Goal: Information Seeking & Learning: Learn about a topic

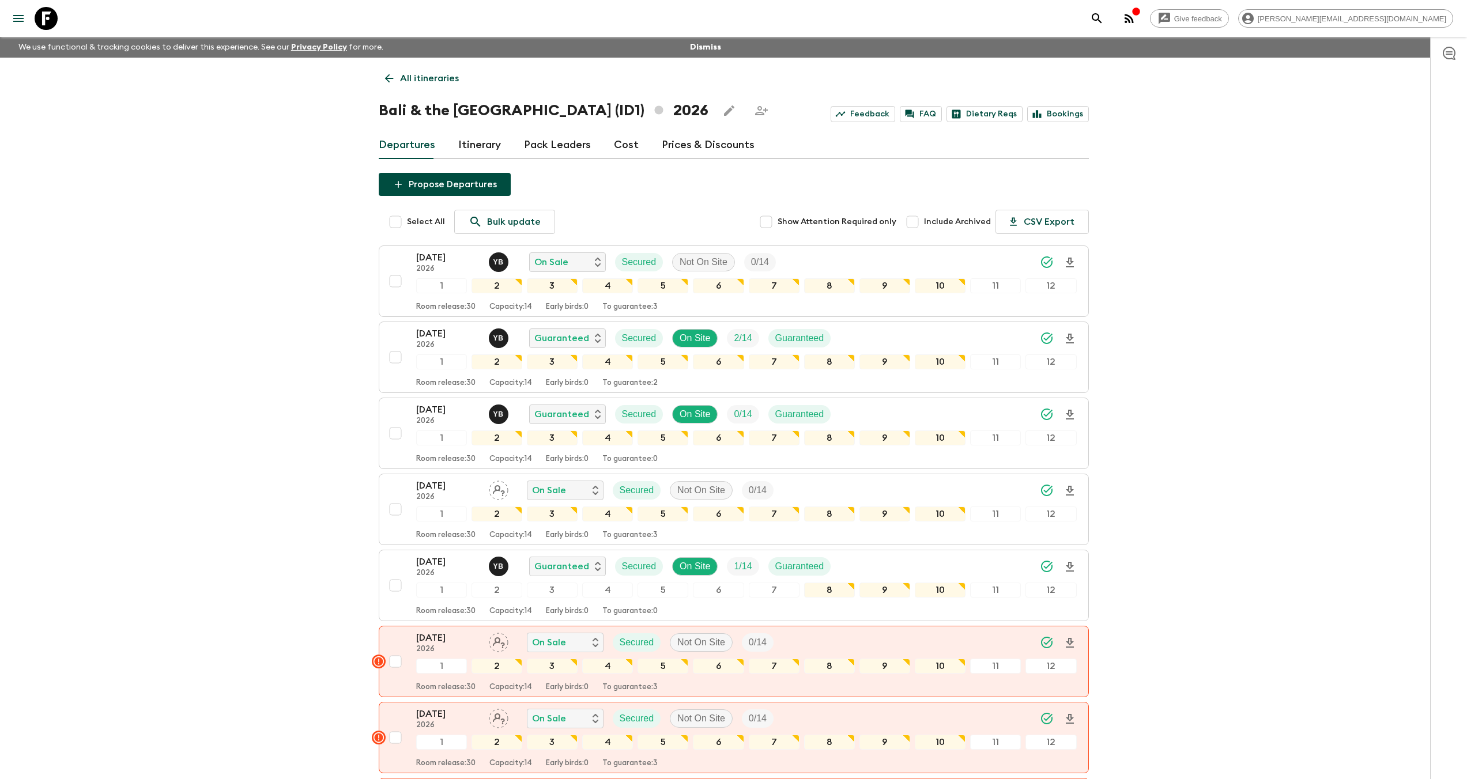
drag, startPoint x: 51, startPoint y: 18, endPoint x: 58, endPoint y: 22, distance: 7.7
click at [51, 18] on icon at bounding box center [46, 18] width 23 height 23
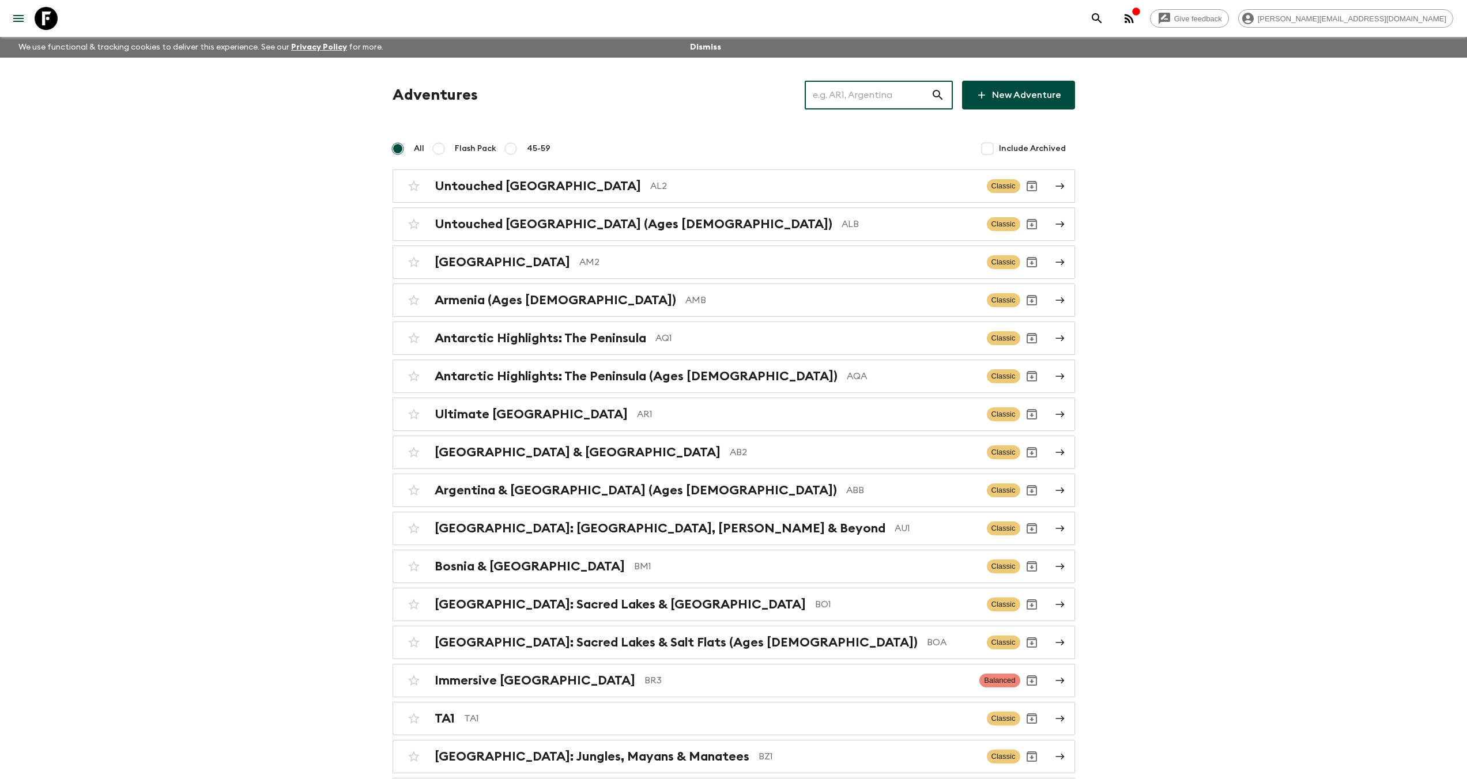
click at [867, 94] on input "text" at bounding box center [868, 95] width 126 height 32
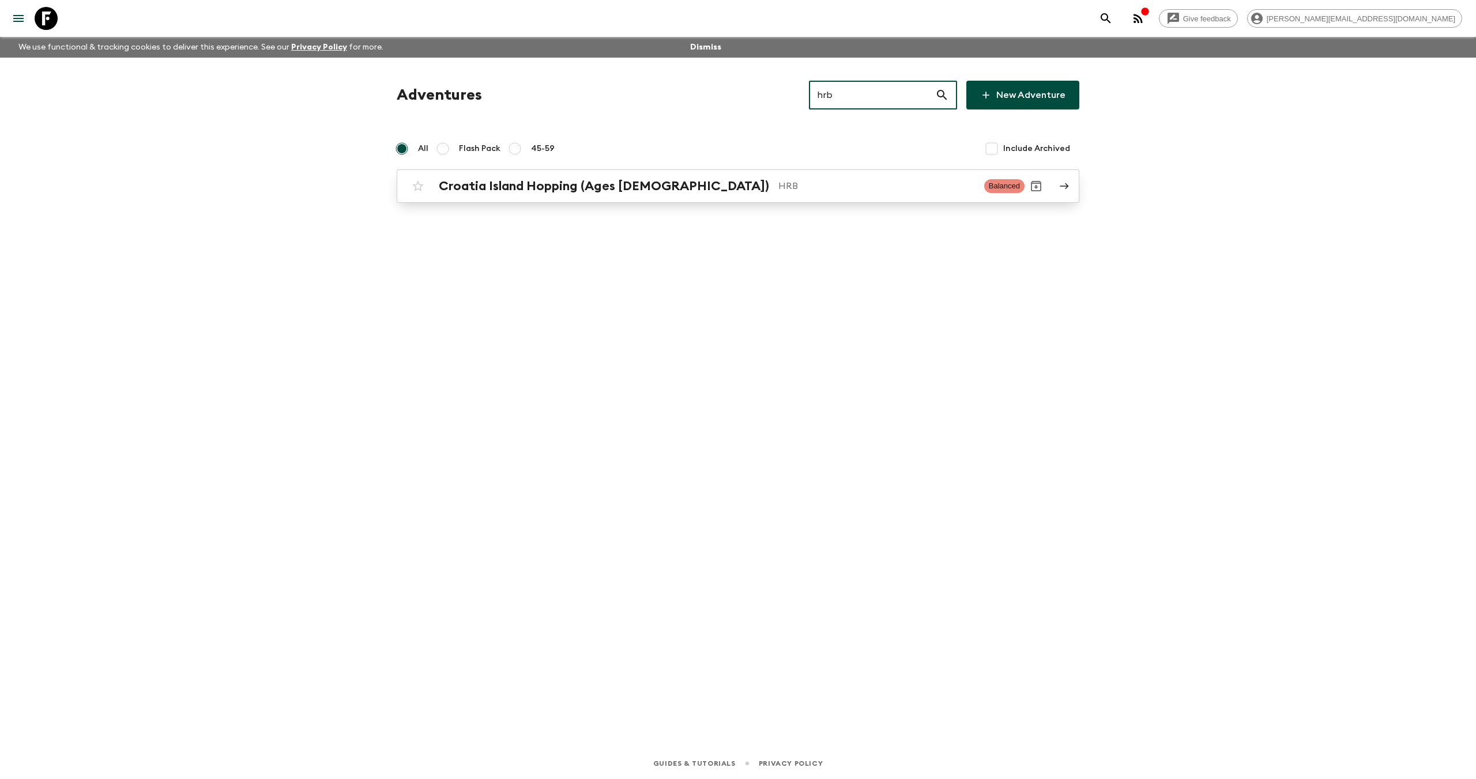
type input "hrb"
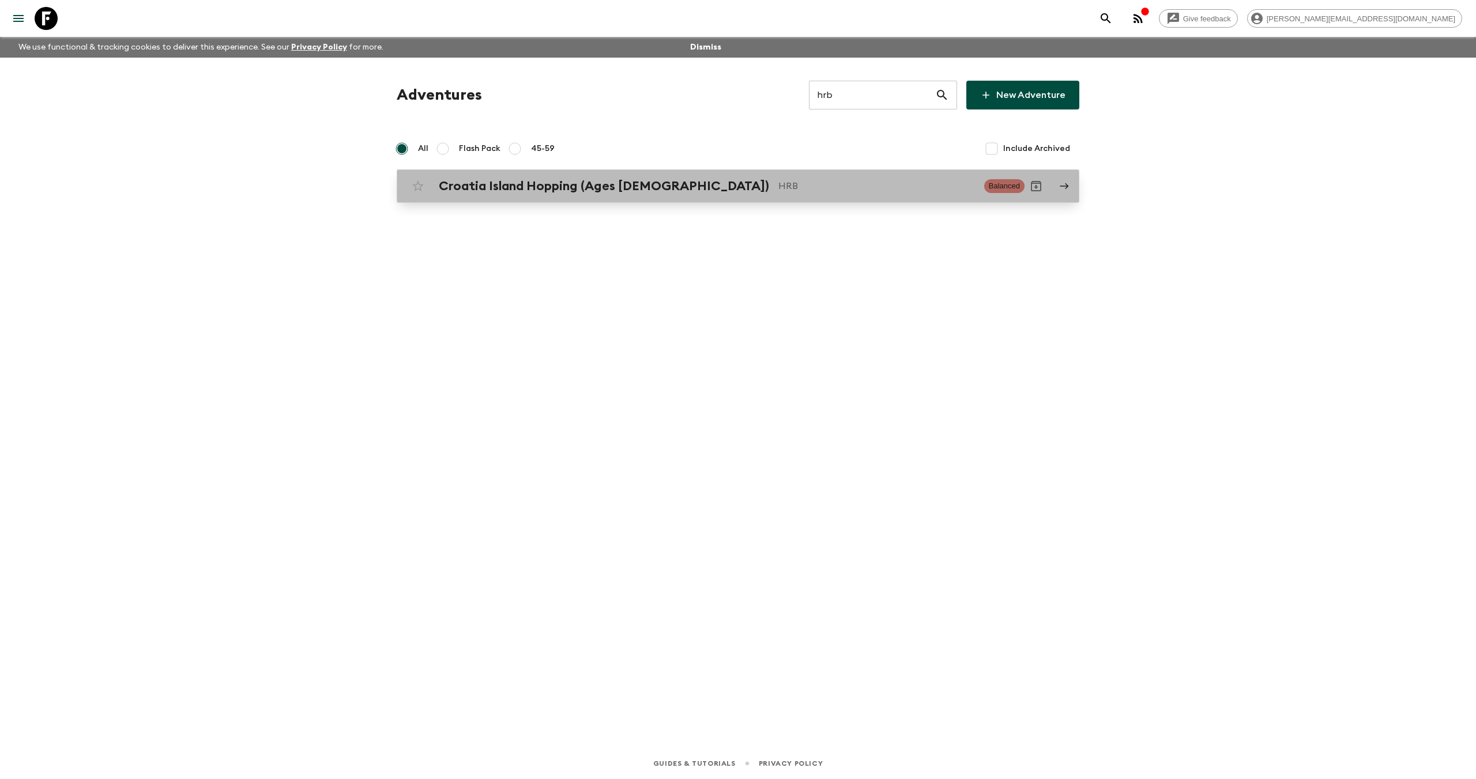
click at [541, 193] on h2 "Croatia Island Hopping (Ages [DEMOGRAPHIC_DATA])" at bounding box center [604, 186] width 330 height 15
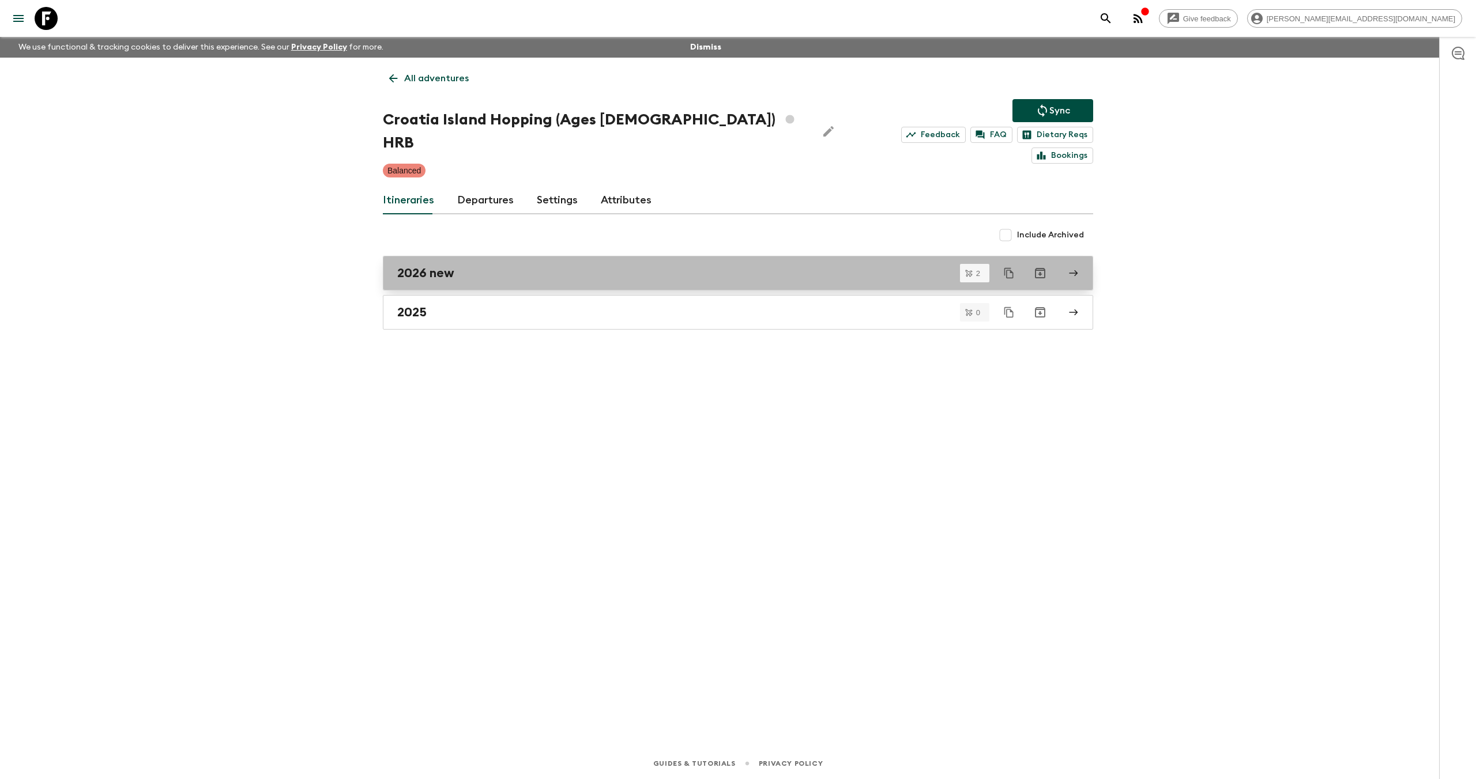
click at [510, 266] on div "2026 new" at bounding box center [727, 273] width 660 height 15
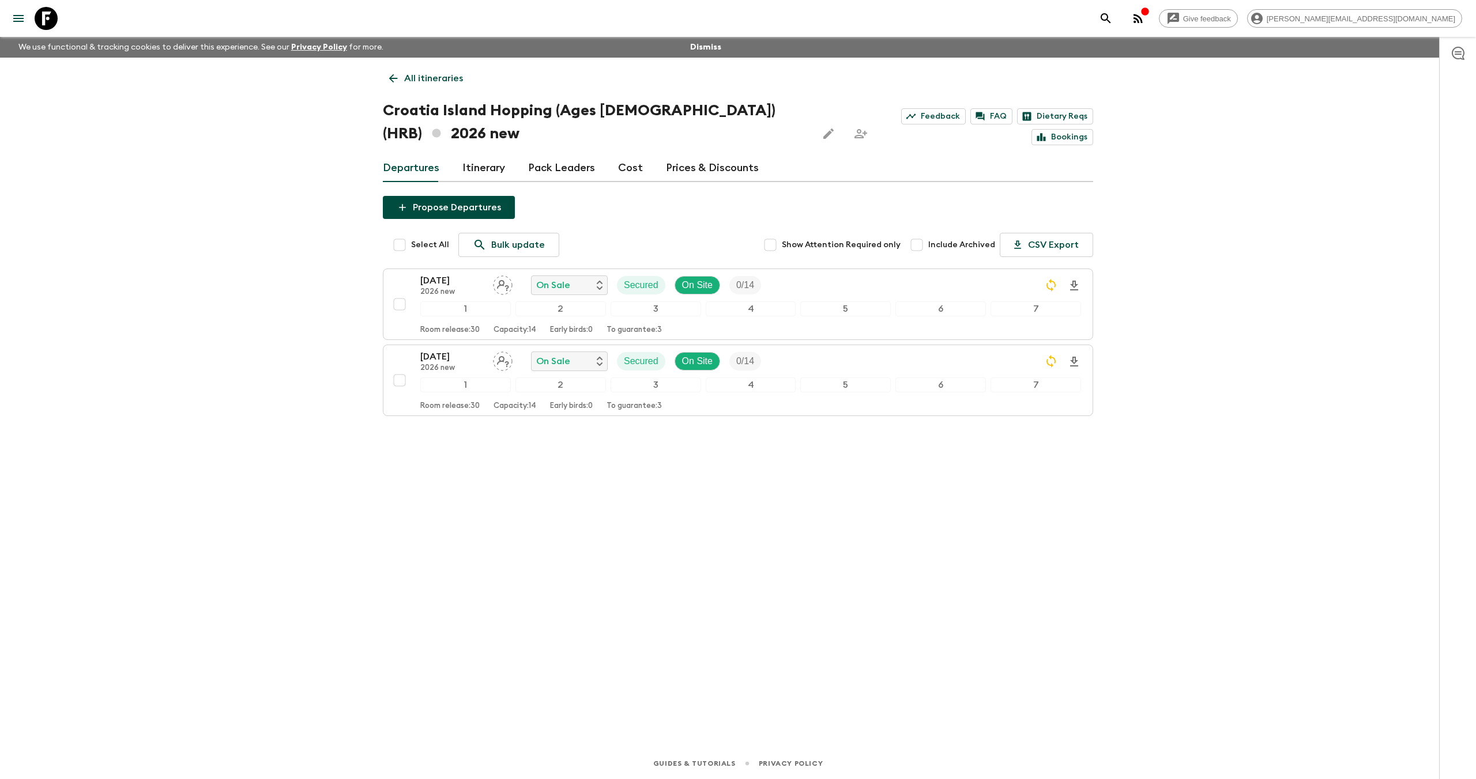
click at [493, 171] on link "Itinerary" at bounding box center [483, 169] width 43 height 28
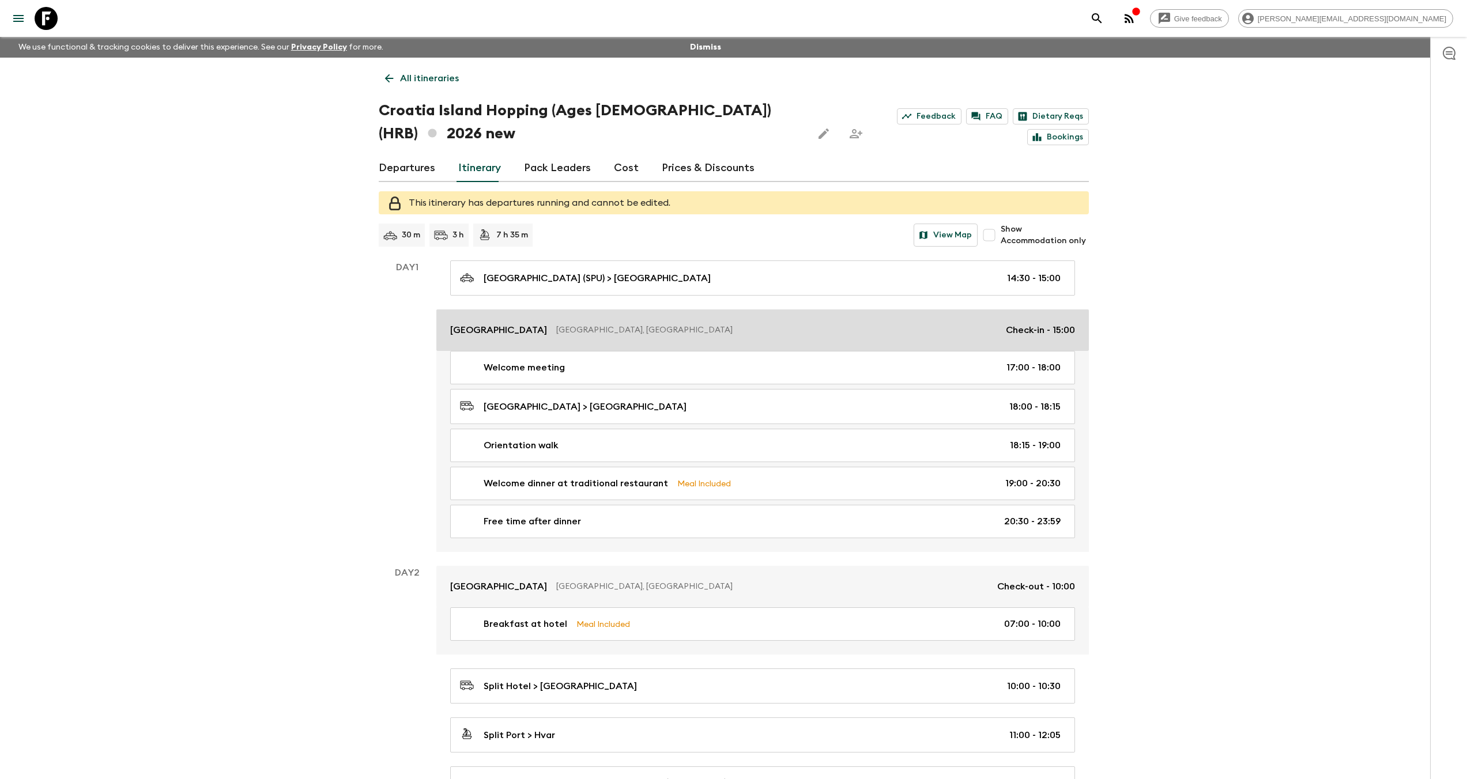
click at [545, 336] on div "Hotel Agava Split, Croatia Check-in - 15:00" at bounding box center [762, 330] width 625 height 14
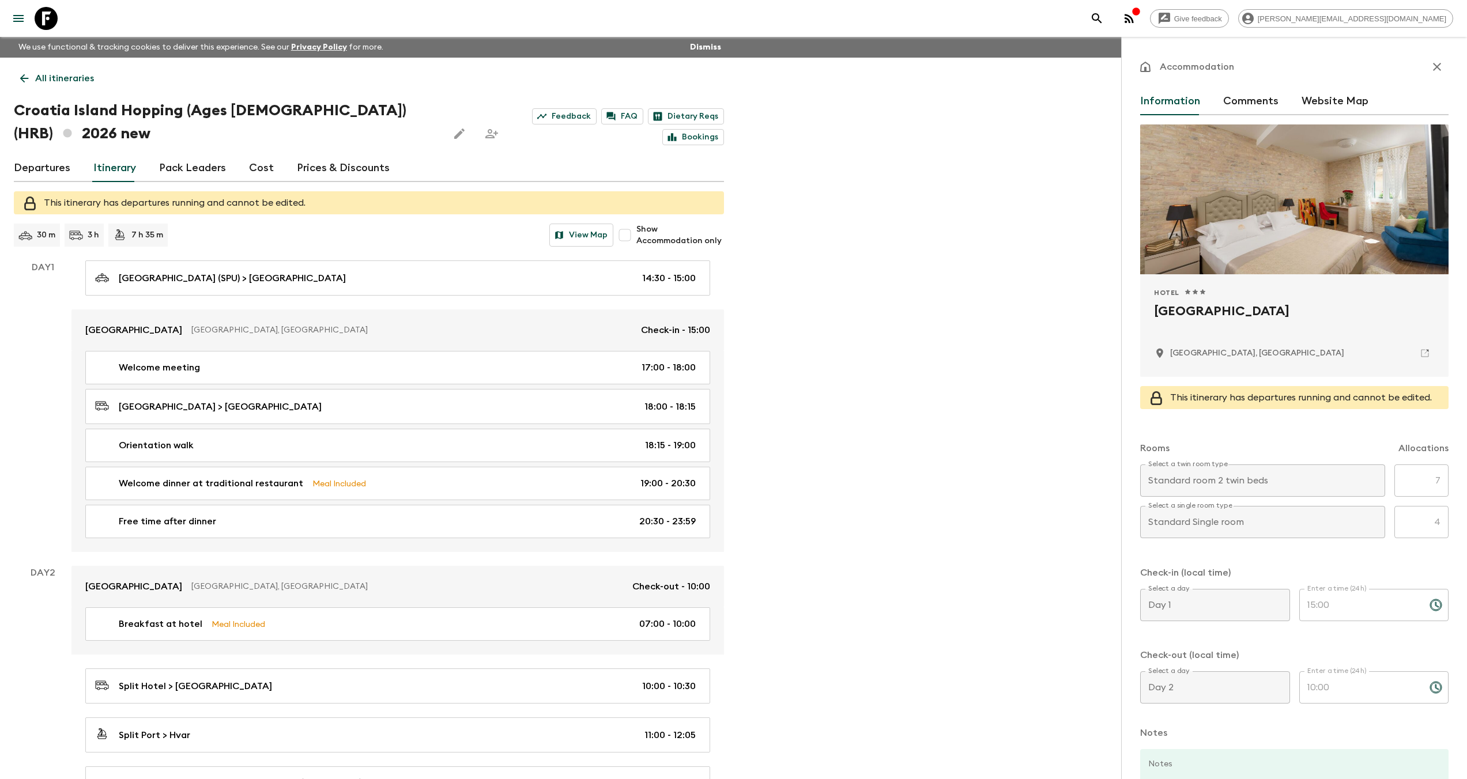
click at [55, 24] on icon at bounding box center [46, 18] width 23 height 23
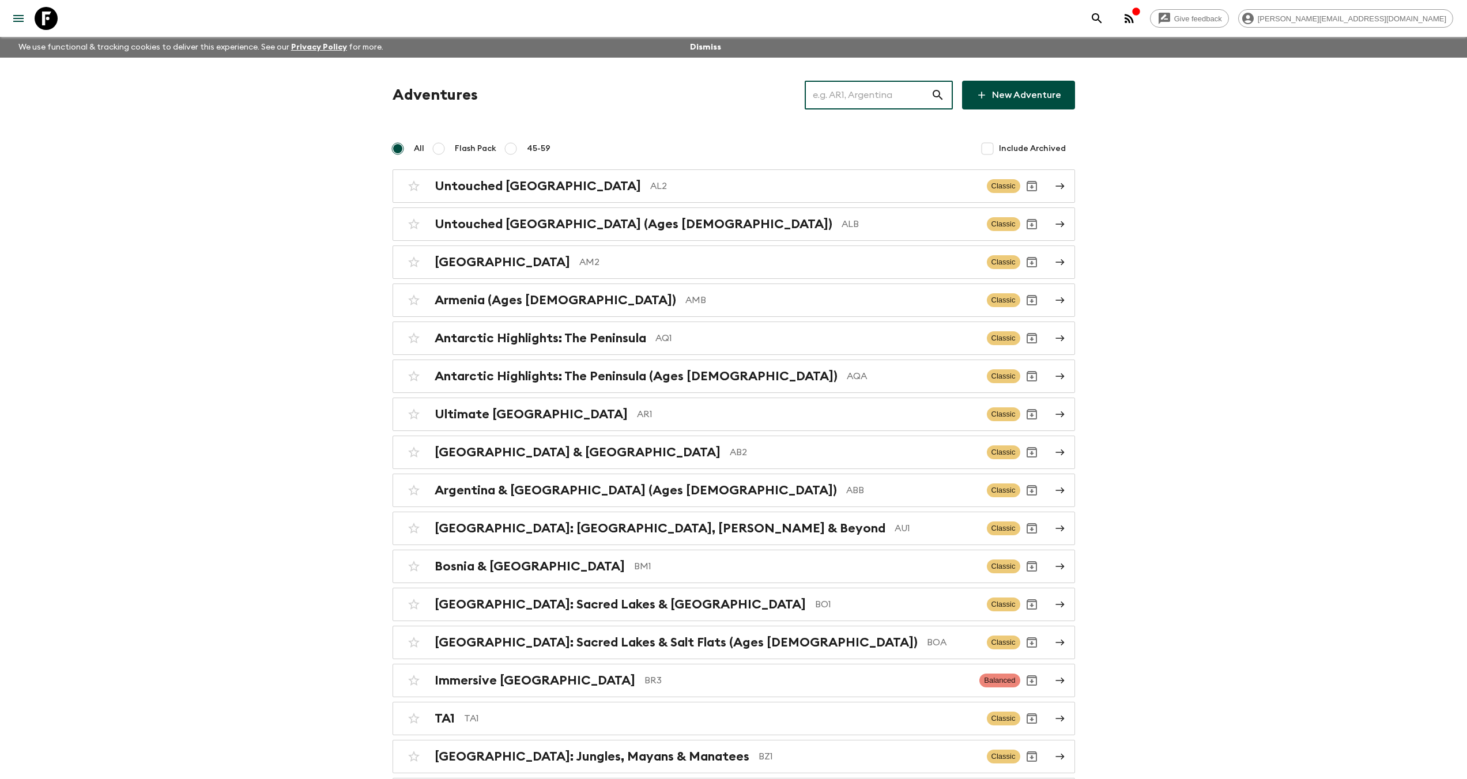
click at [854, 88] on input "text" at bounding box center [868, 95] width 126 height 32
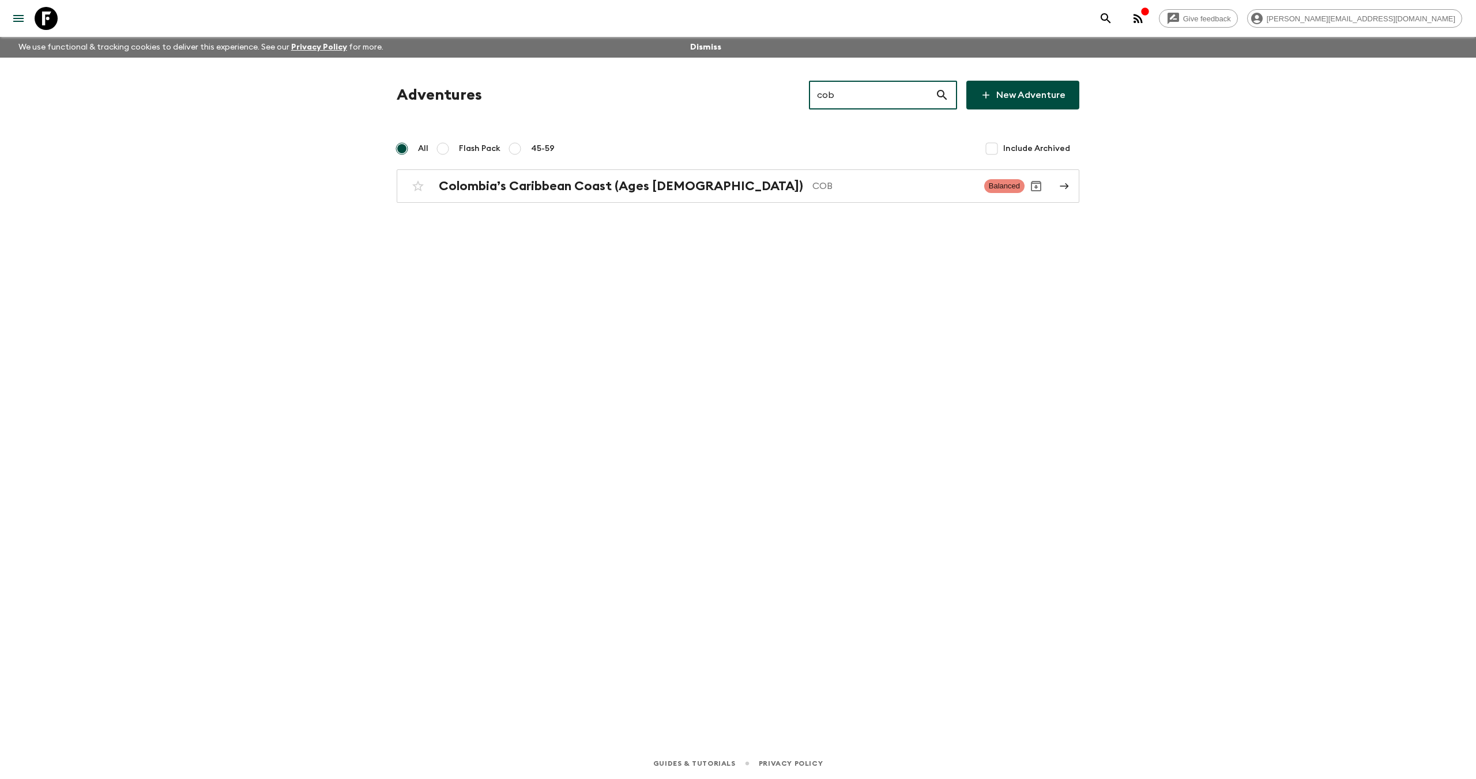
type input "cob"
click at [634, 203] on div "Adventures cob ​ New Adventure All Flash Pack 45-59 Include Archived Colombia’s…" at bounding box center [738, 387] width 738 height 658
click at [634, 189] on h2 "Colombia’s Caribbean Coast (Ages [DEMOGRAPHIC_DATA])" at bounding box center [621, 186] width 364 height 15
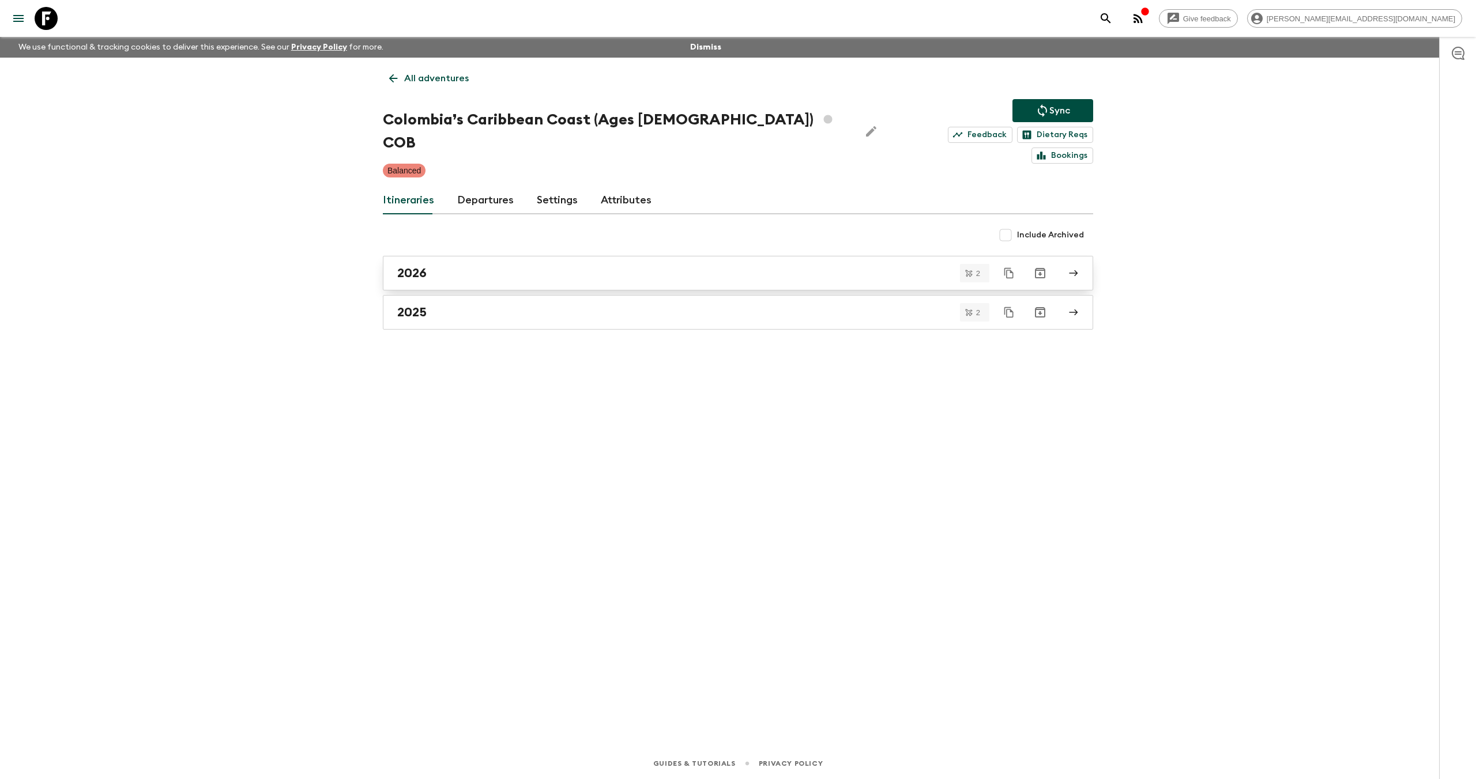
click at [490, 266] on div "2026" at bounding box center [727, 273] width 660 height 15
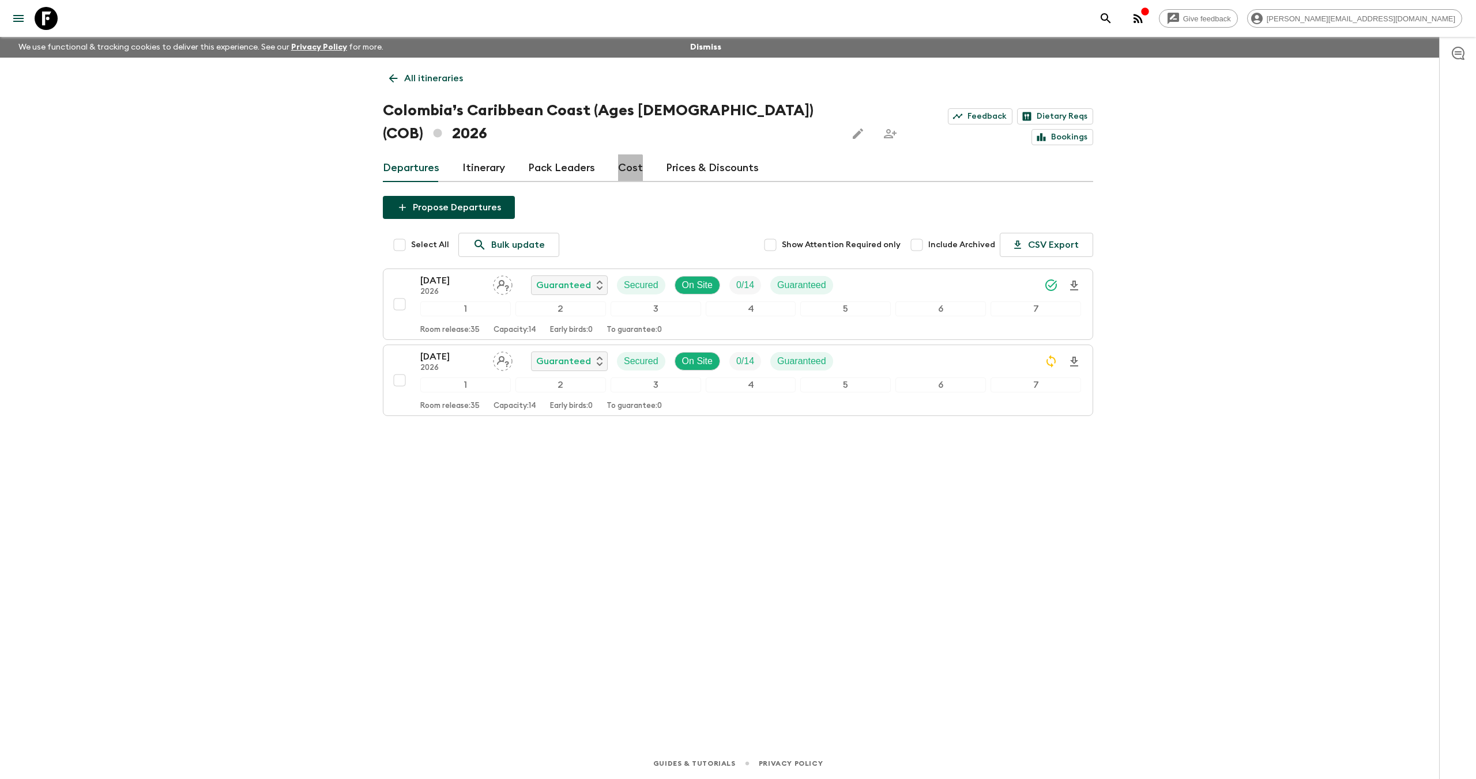
click at [623, 155] on link "Cost" at bounding box center [630, 169] width 25 height 28
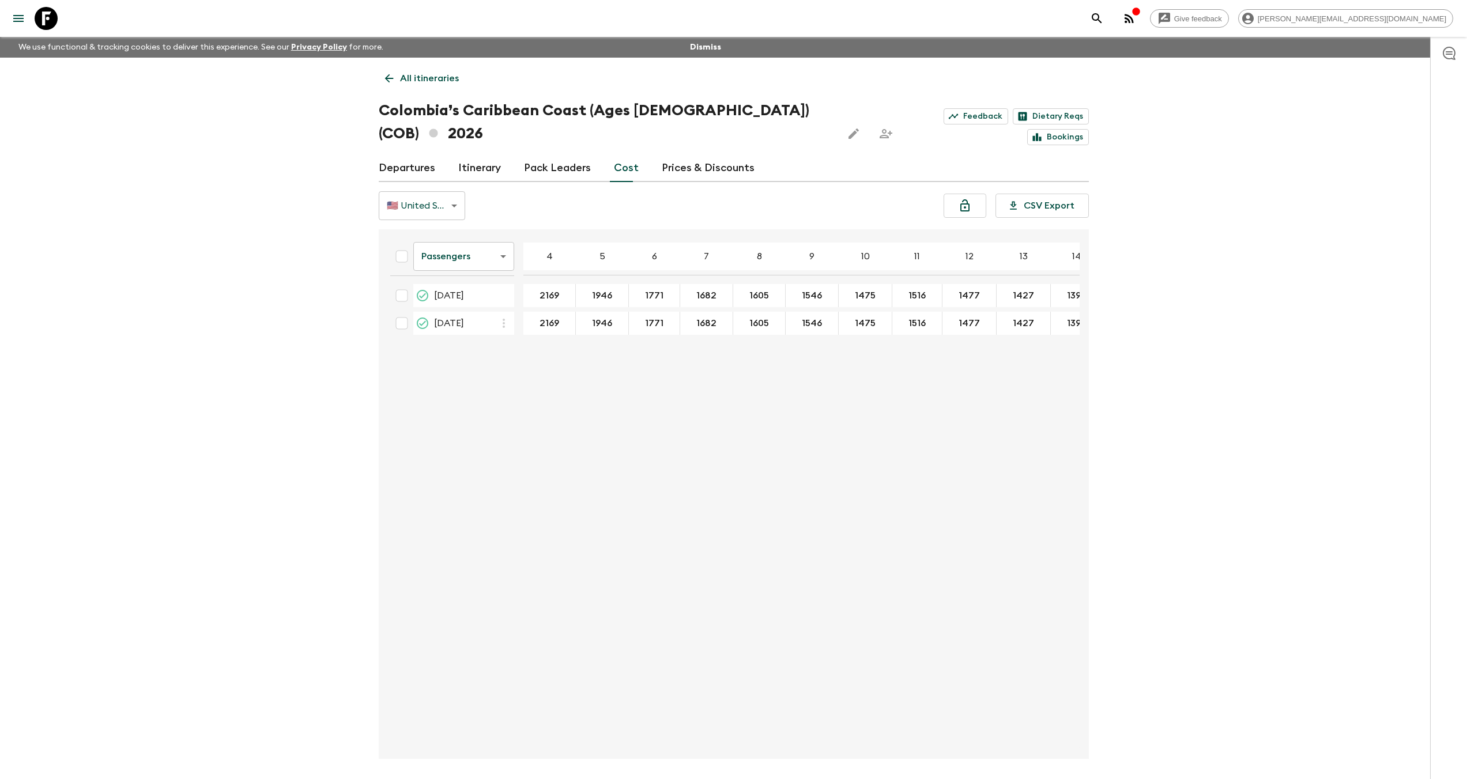
drag, startPoint x: 50, startPoint y: 18, endPoint x: 62, endPoint y: 21, distance: 11.9
click at [51, 18] on icon at bounding box center [46, 18] width 23 height 23
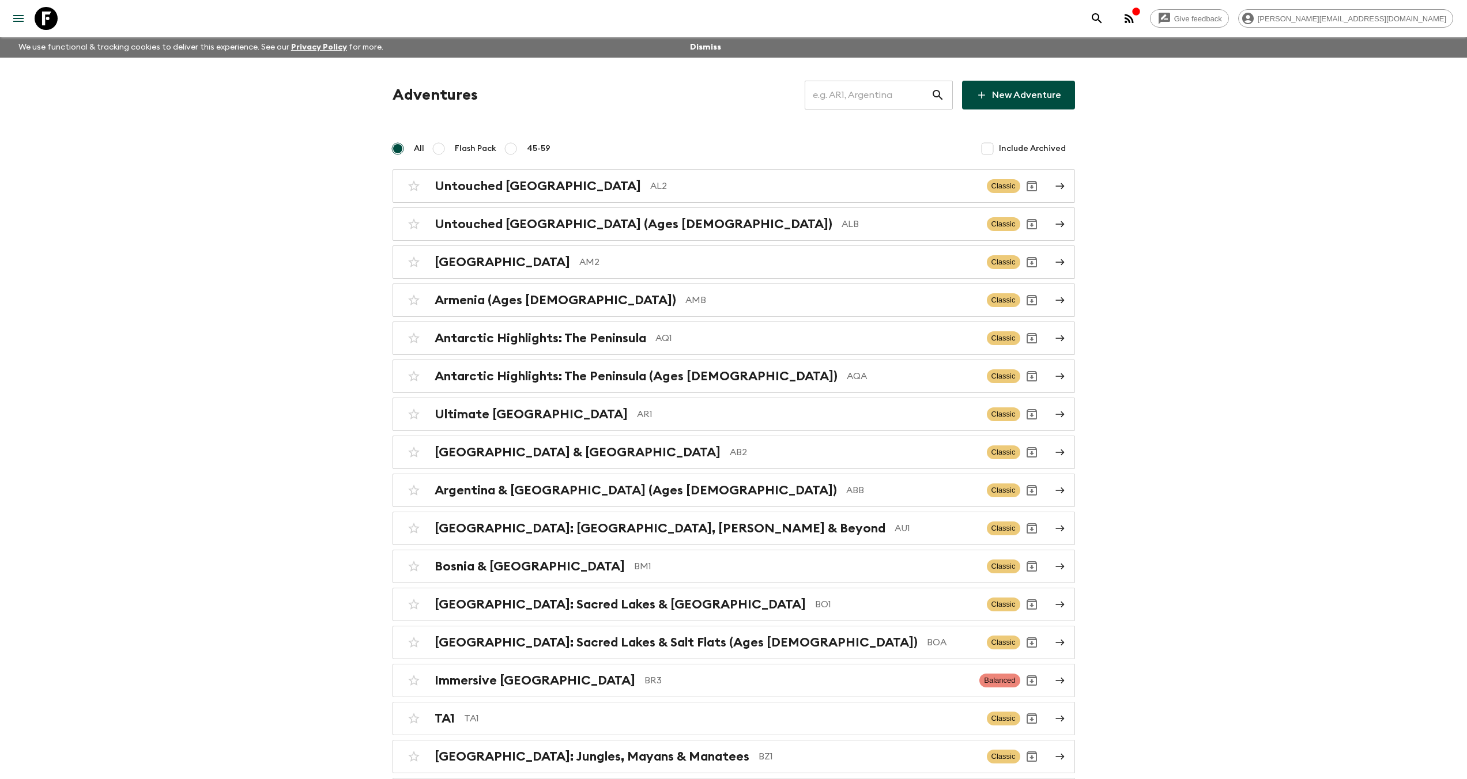
click at [858, 99] on input "text" at bounding box center [868, 95] width 126 height 32
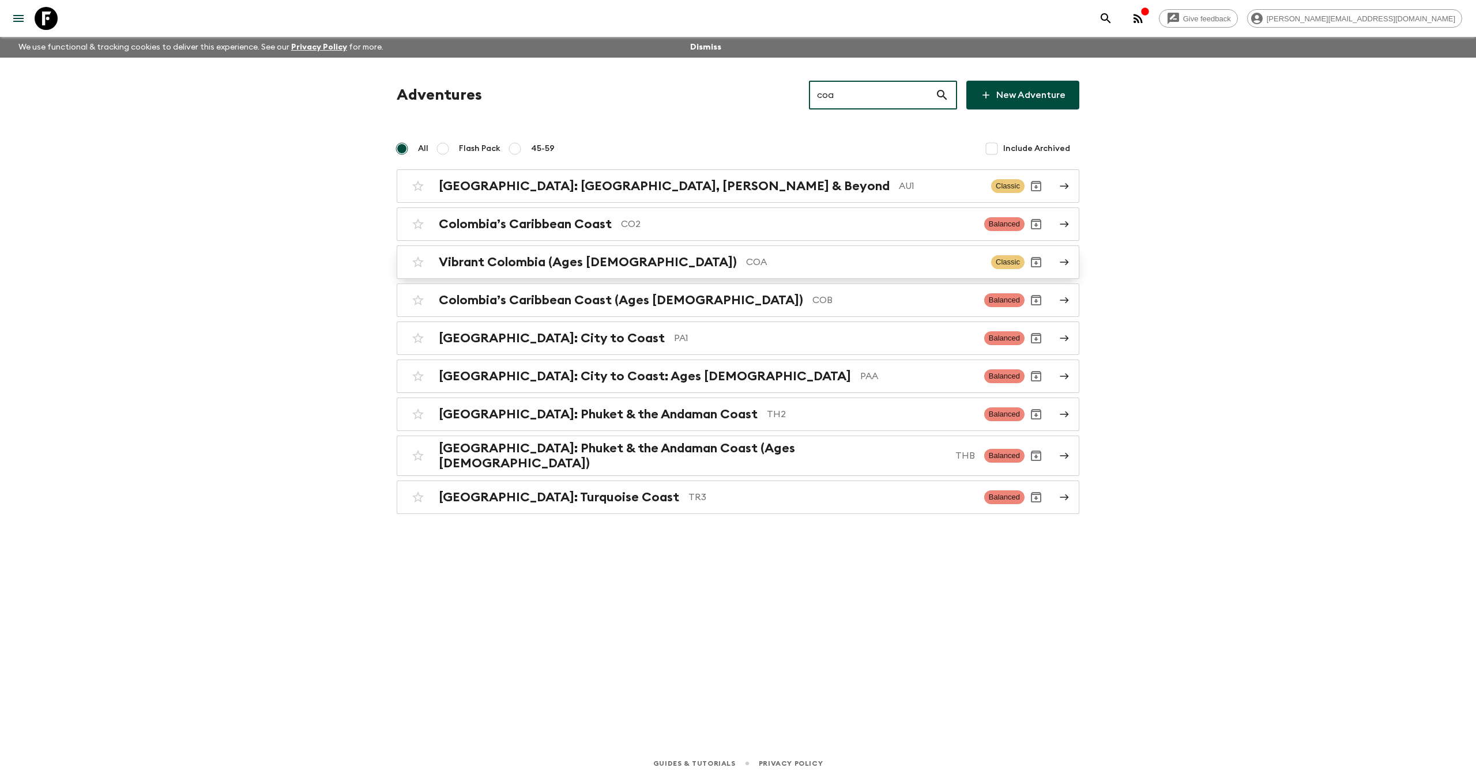
type input "coa"
click at [746, 264] on p "COA" at bounding box center [864, 262] width 236 height 14
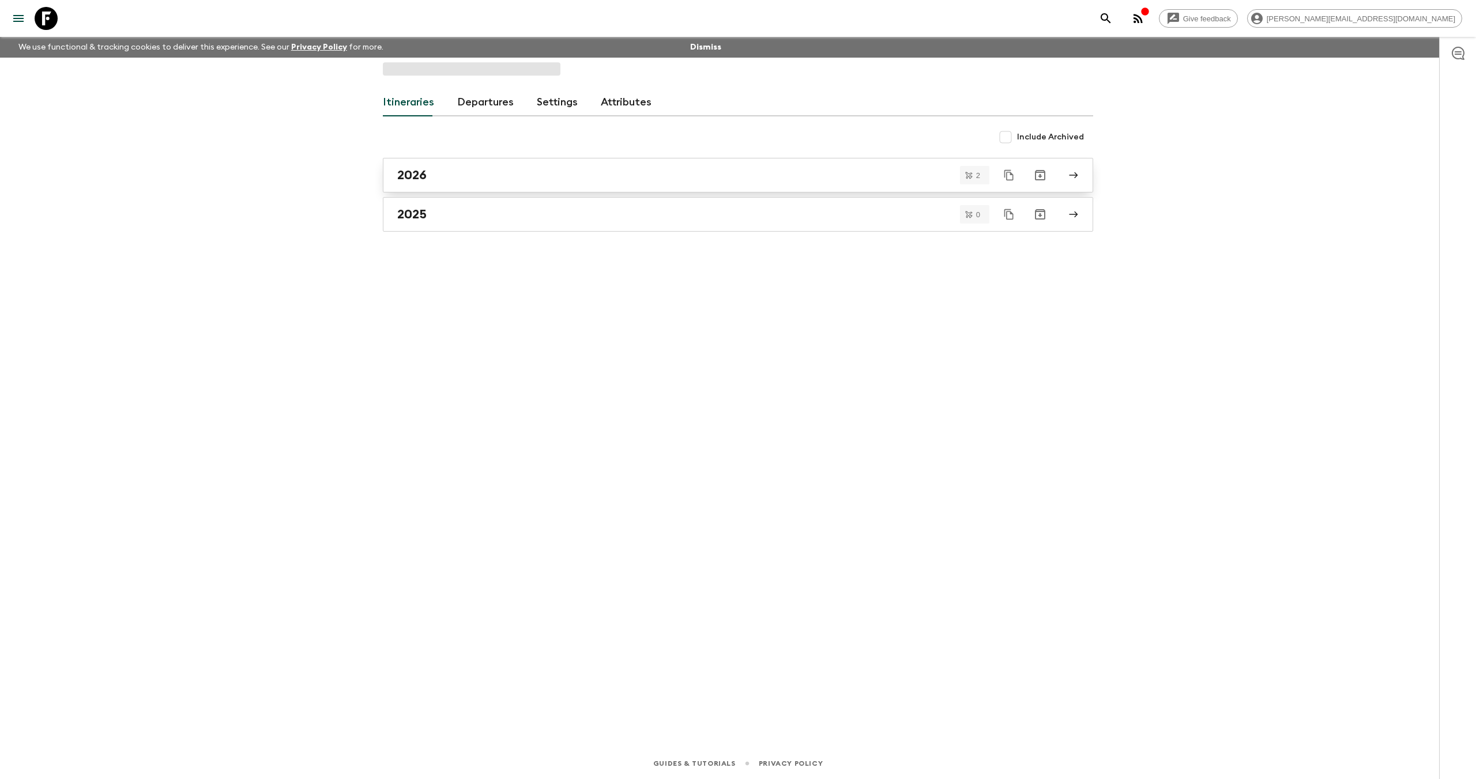
click at [519, 177] on div "2026" at bounding box center [727, 175] width 660 height 15
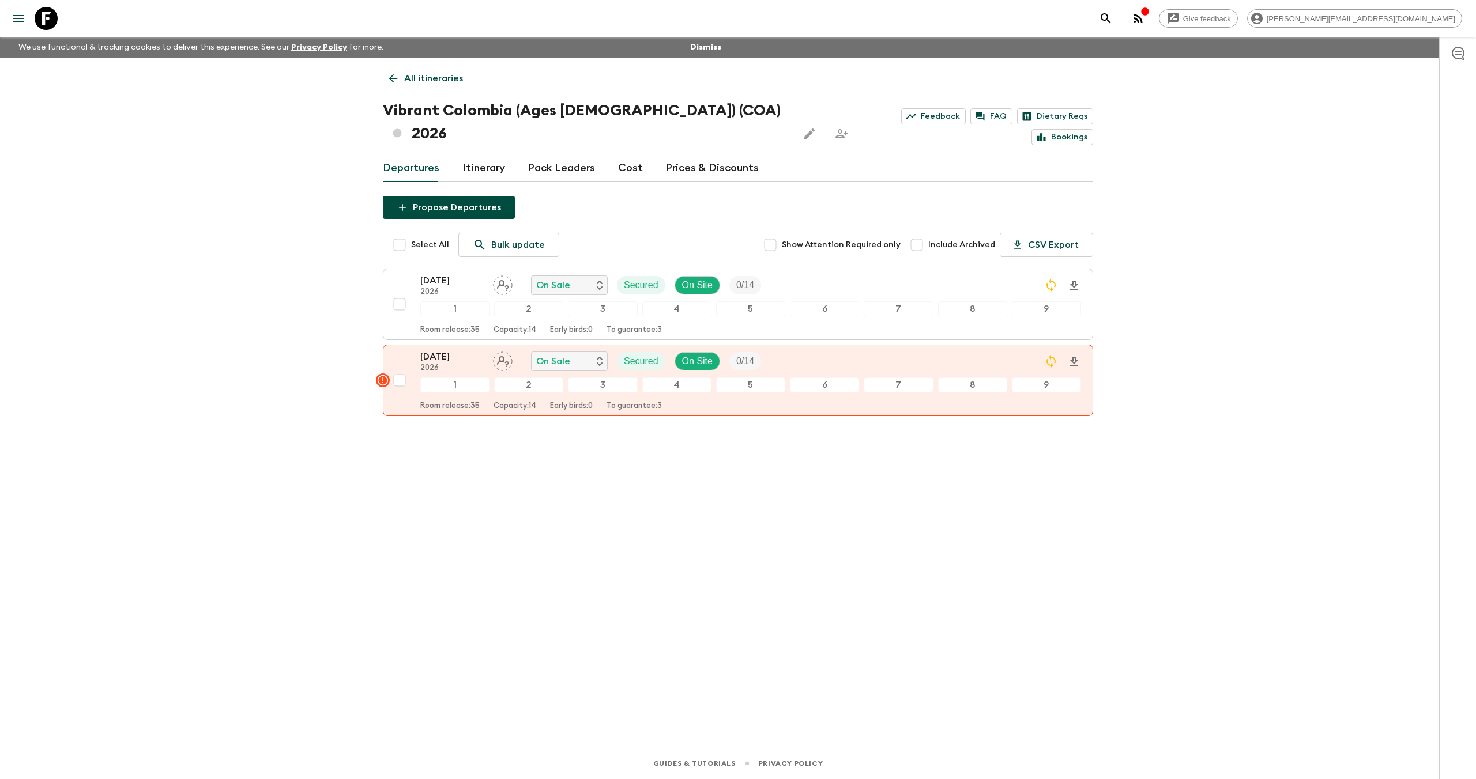
click at [619, 155] on link "Cost" at bounding box center [630, 169] width 25 height 28
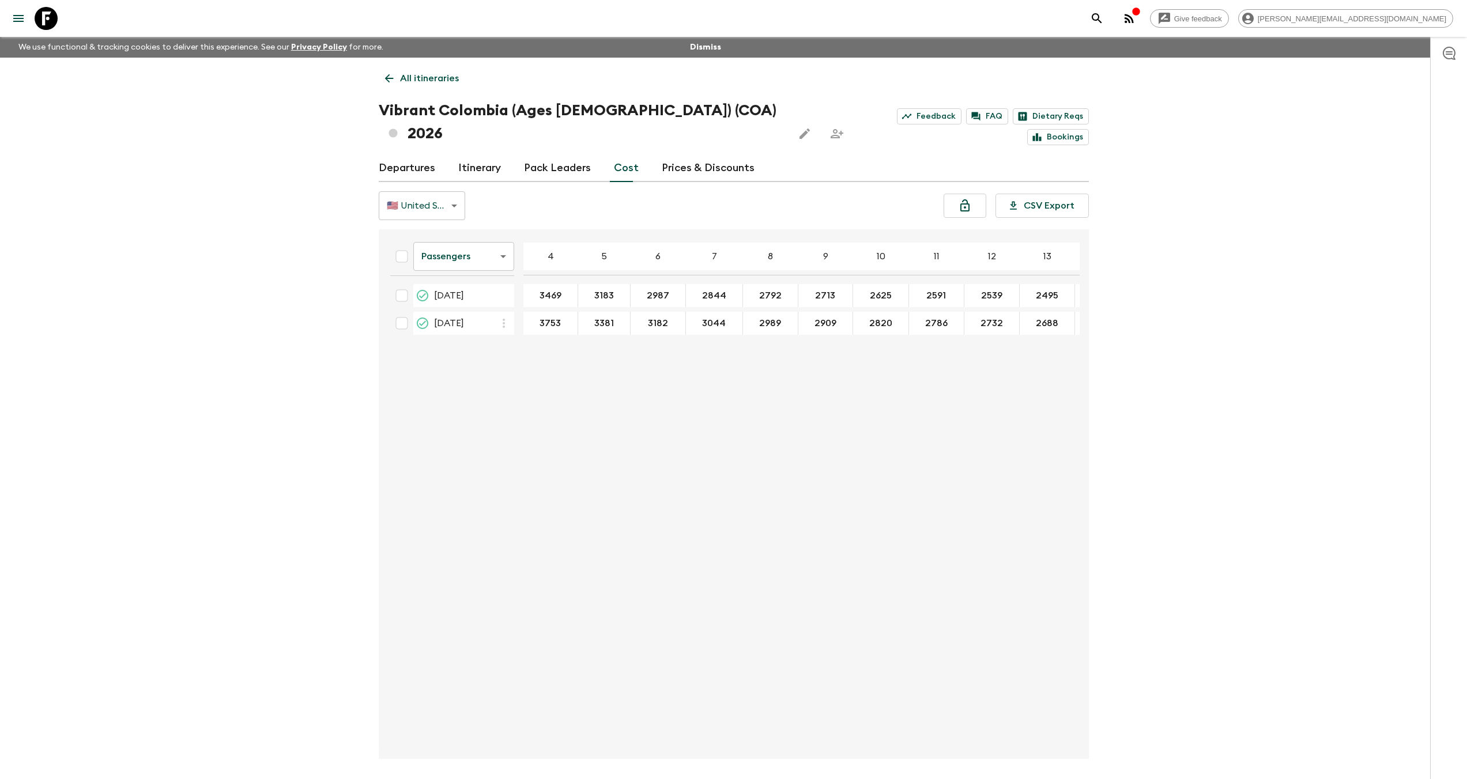
click at [486, 155] on link "Itinerary" at bounding box center [479, 169] width 43 height 28
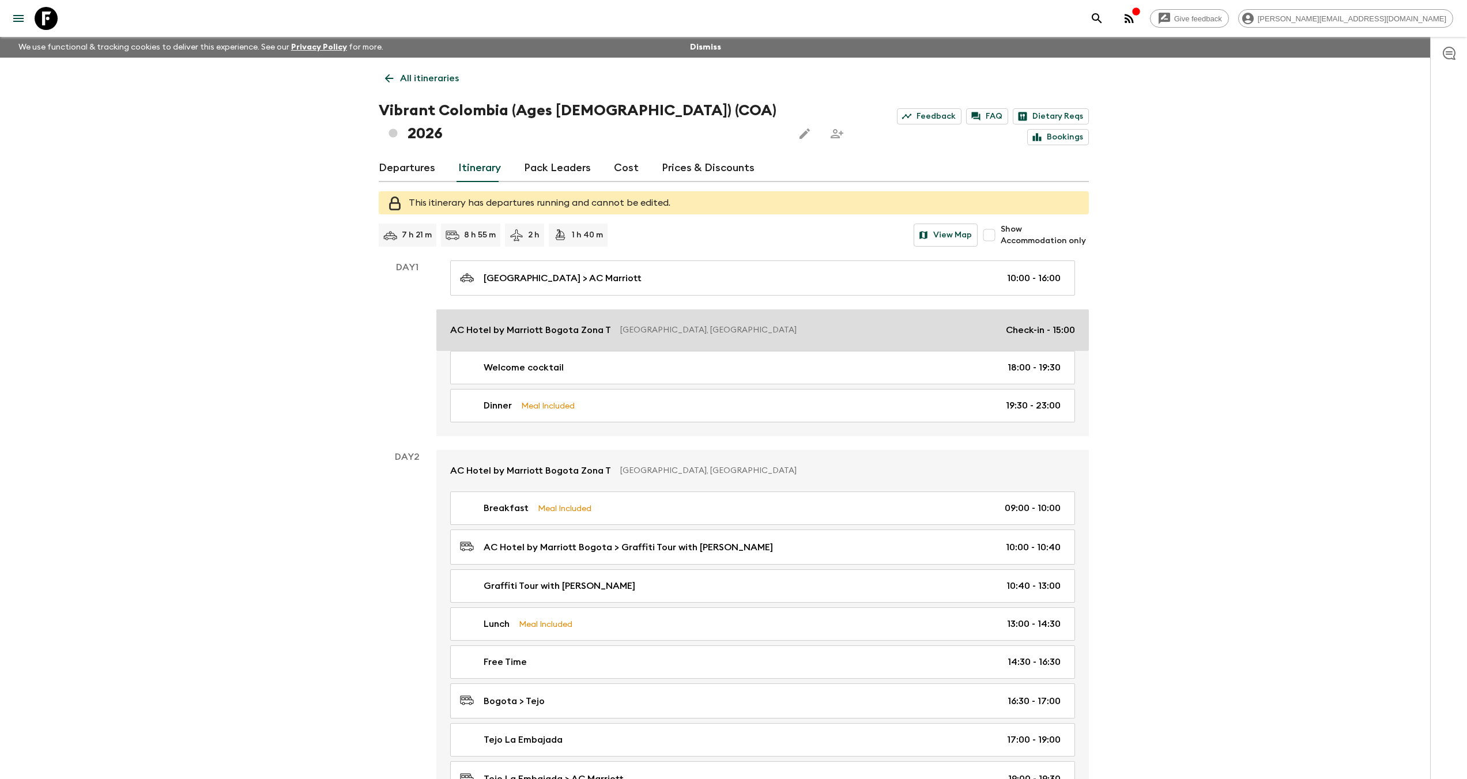
click at [561, 323] on p "AC Hotel by Marriott Bogota Zona T" at bounding box center [530, 330] width 161 height 14
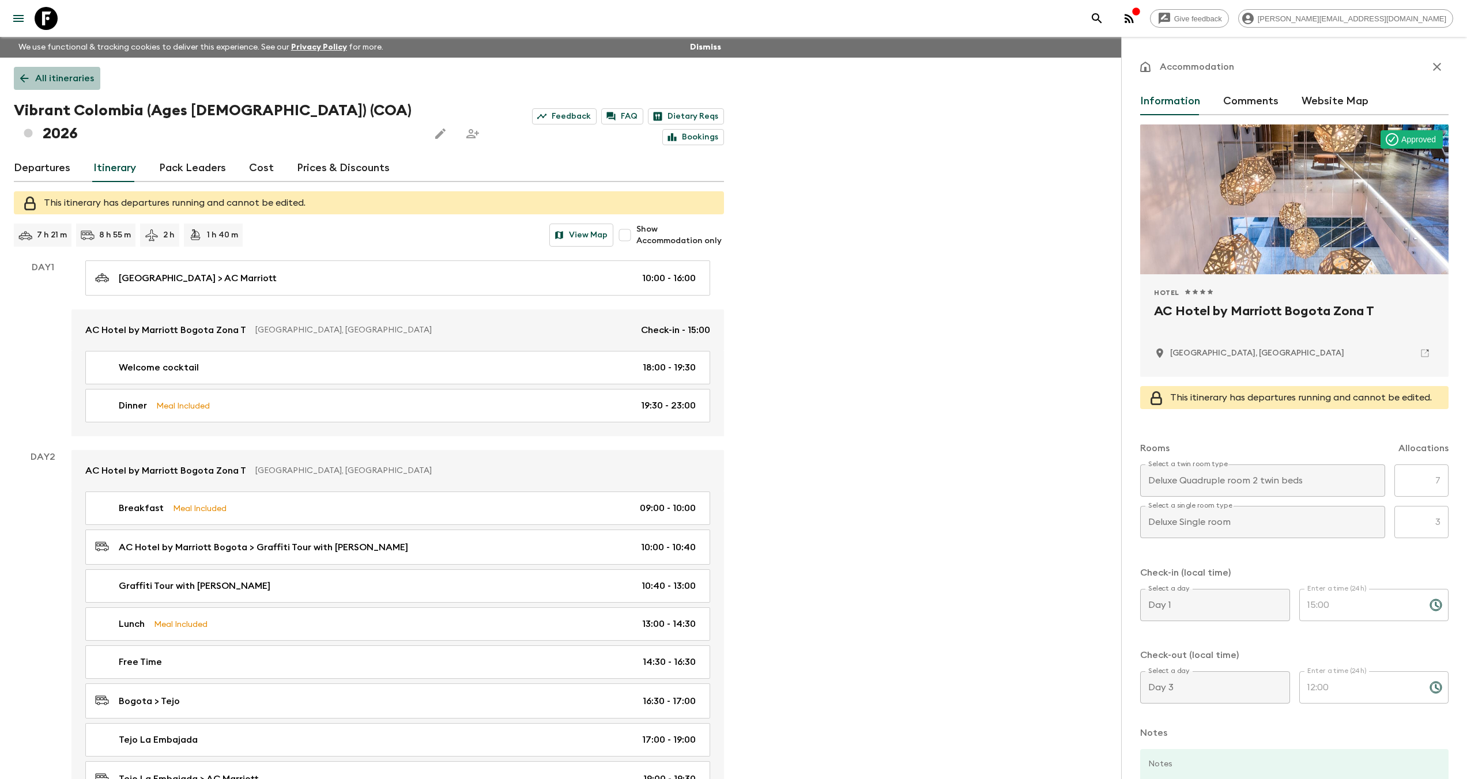
click at [46, 82] on p "All itineraries" at bounding box center [64, 78] width 59 height 14
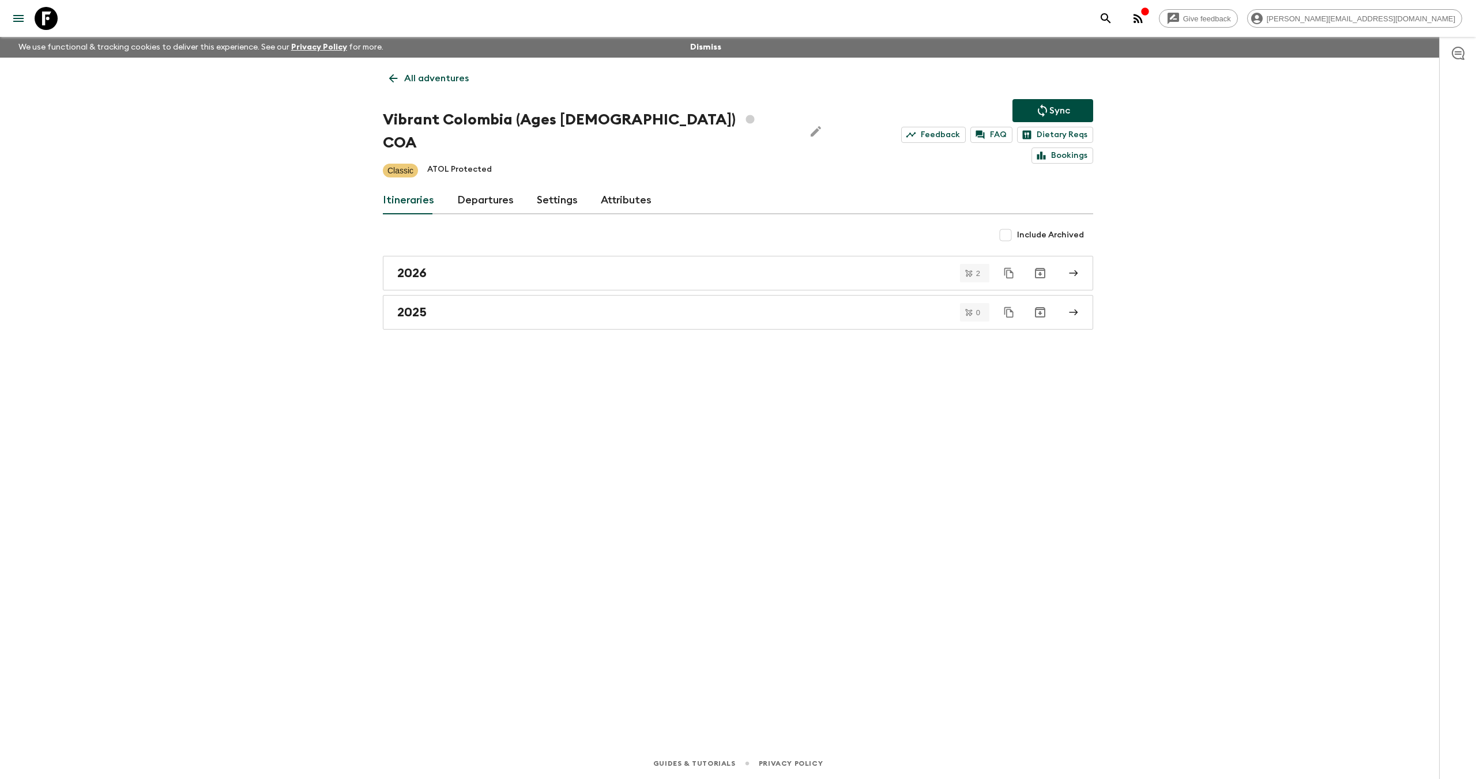
click at [430, 78] on p "All adventures" at bounding box center [436, 78] width 65 height 14
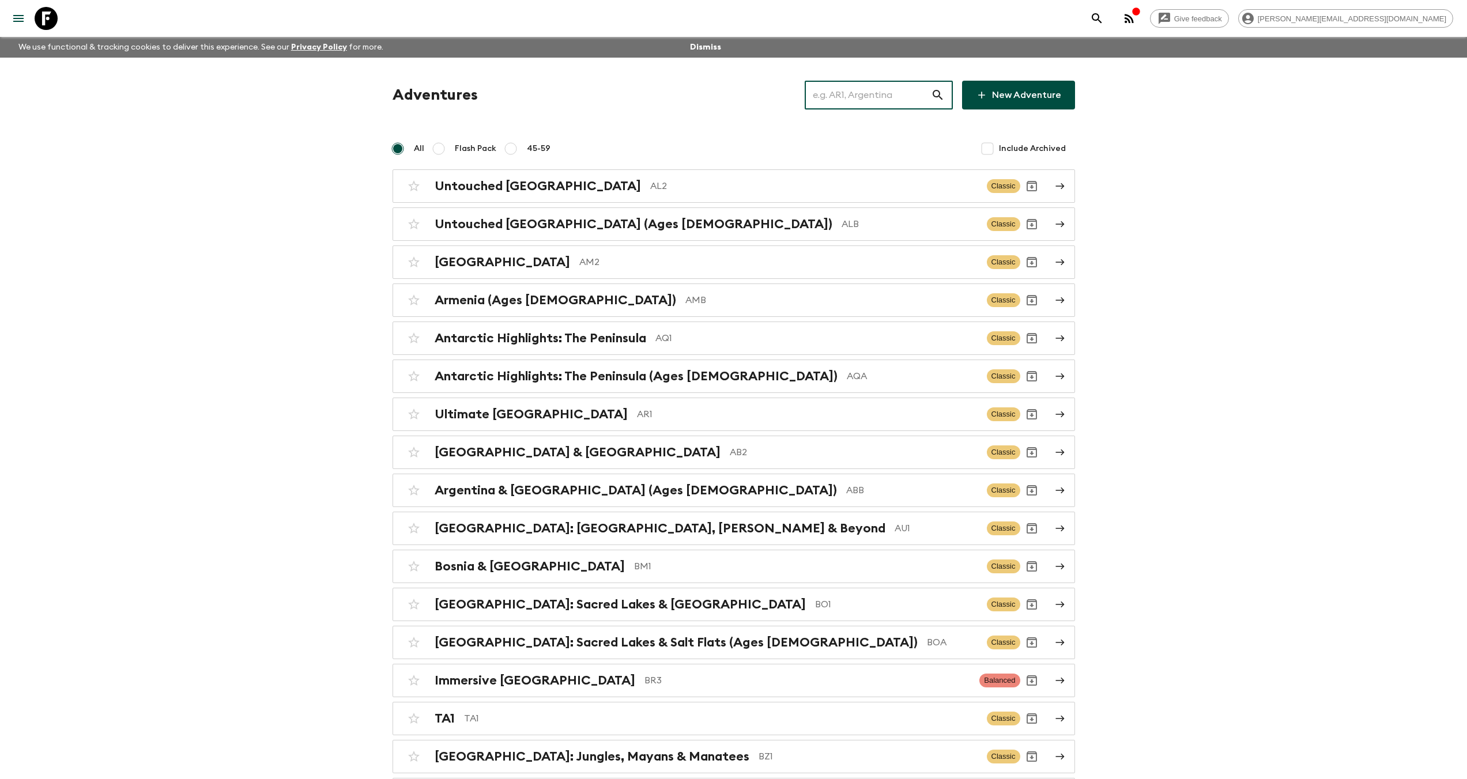
click at [864, 101] on input "text" at bounding box center [868, 95] width 126 height 32
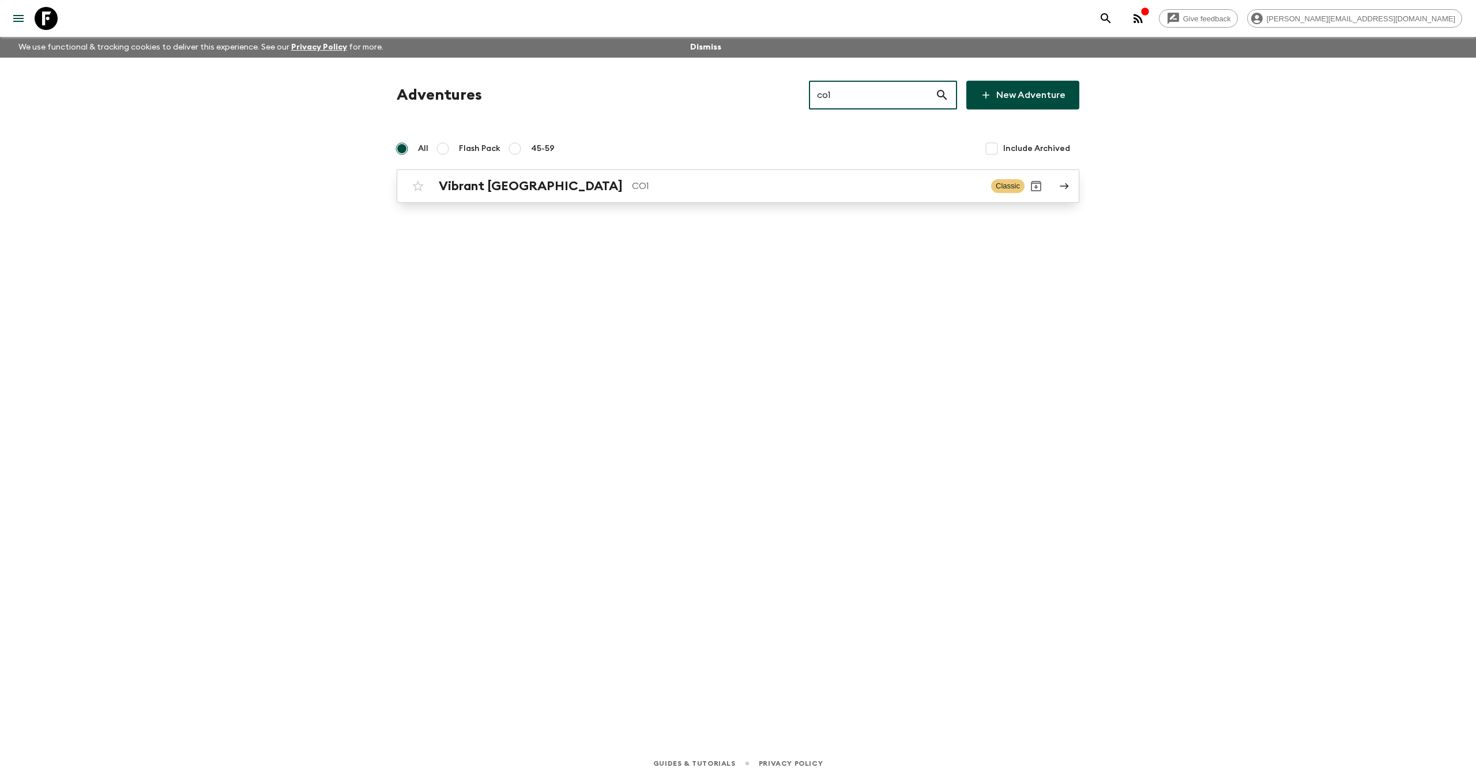
type input "co1"
click at [632, 182] on p "CO1" at bounding box center [807, 186] width 350 height 14
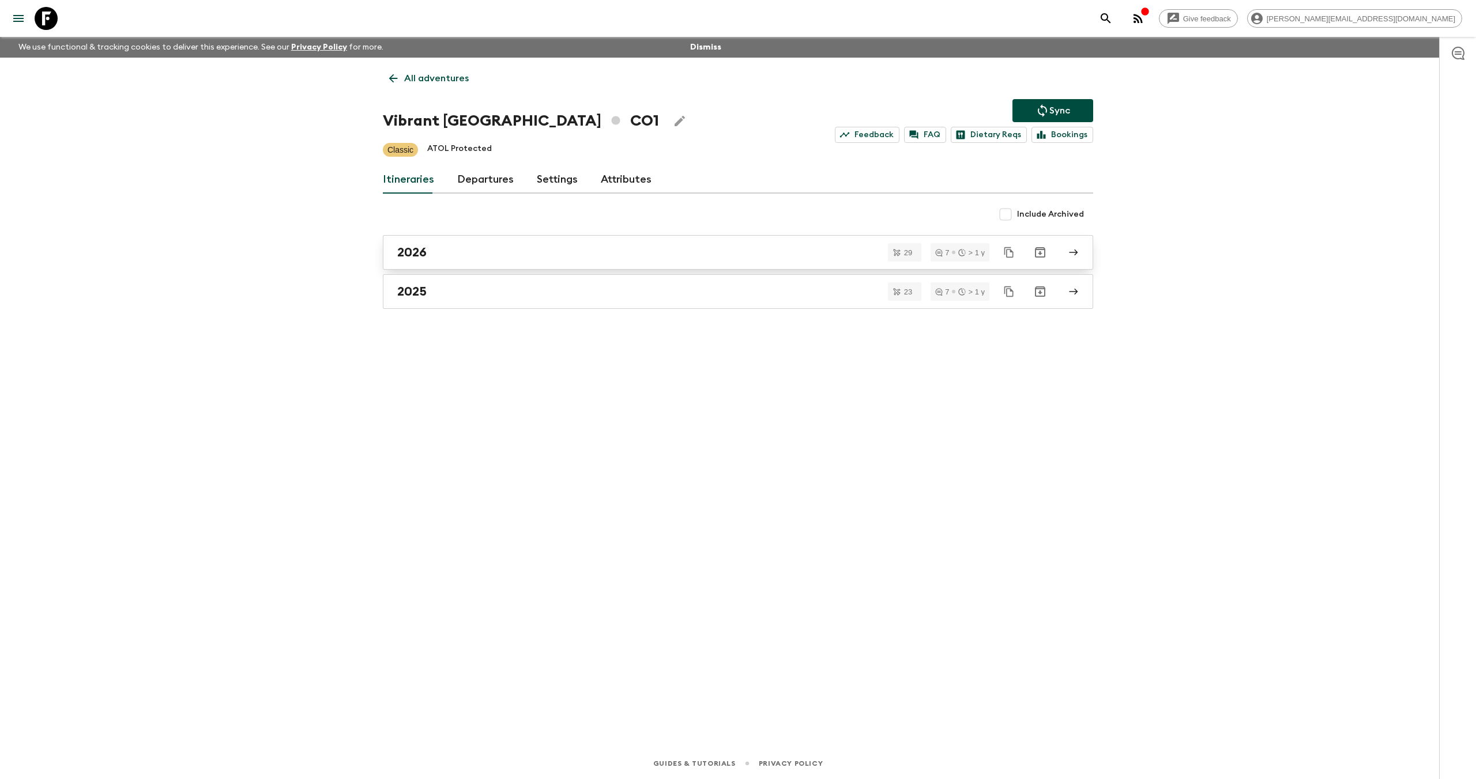
click at [552, 252] on div "2026" at bounding box center [727, 252] width 660 height 15
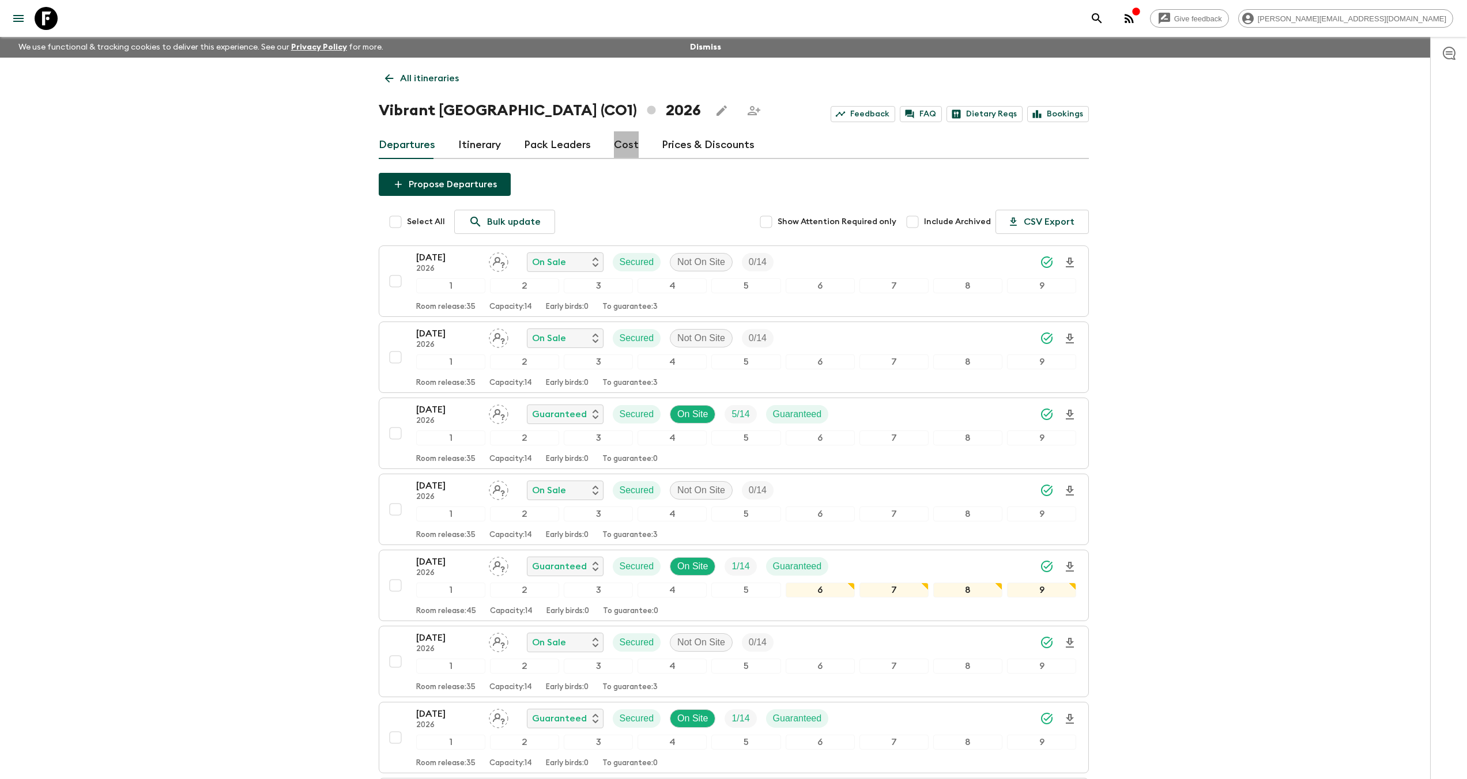
click at [624, 147] on link "Cost" at bounding box center [626, 145] width 25 height 28
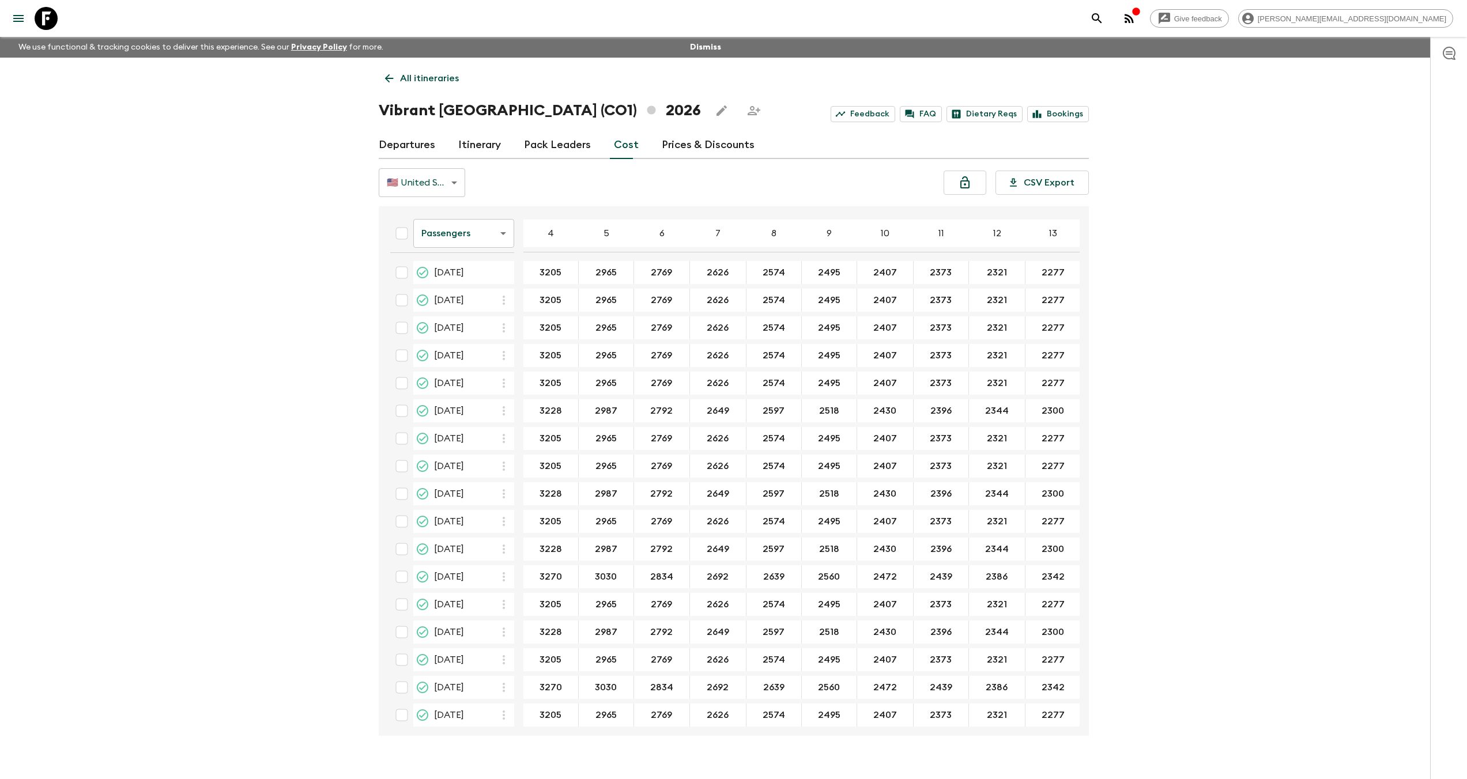
click at [443, 233] on body "Give feedback aida@flashpack.com We use functional & tracking cookies to delive…" at bounding box center [733, 400] width 1467 height 800
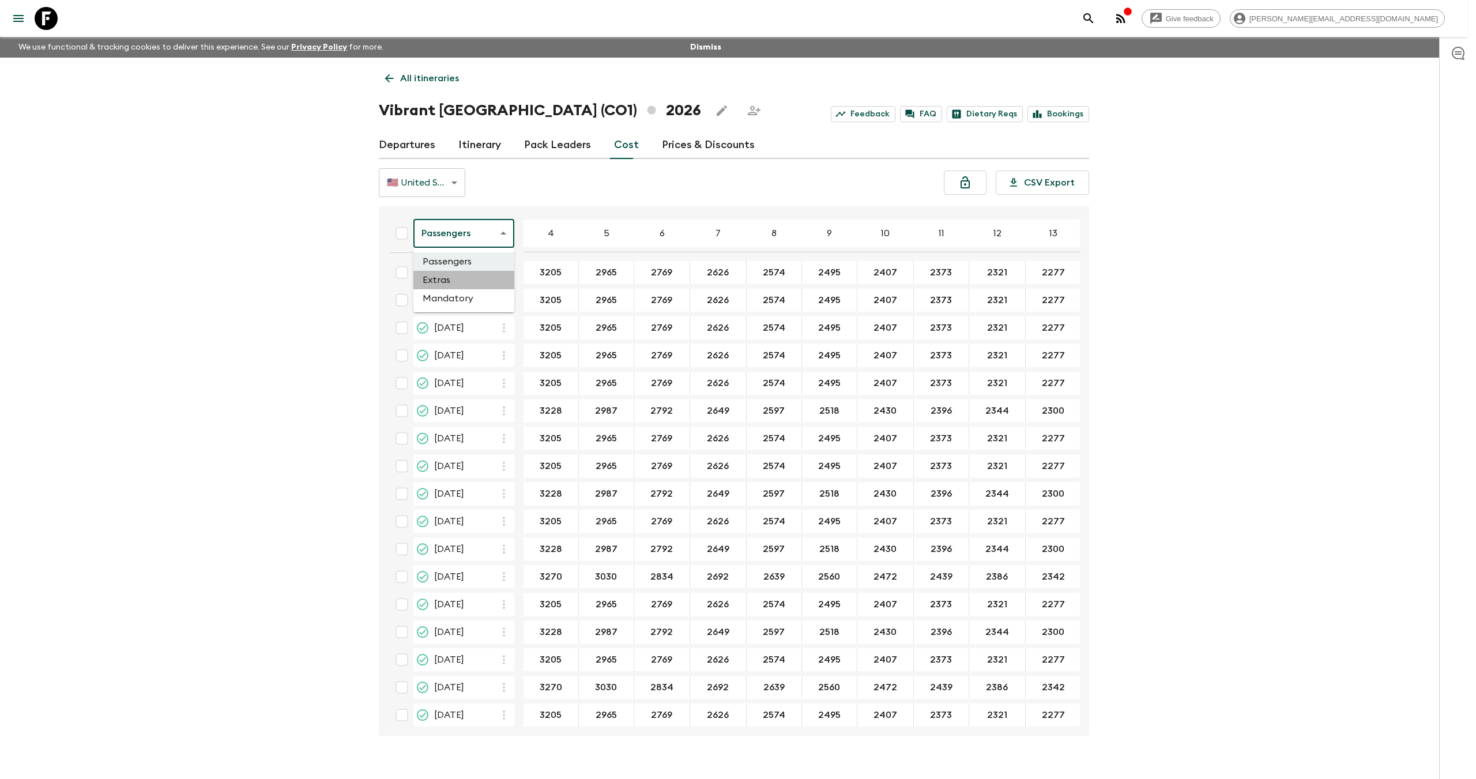
click at [454, 279] on li "Extras" at bounding box center [463, 280] width 101 height 18
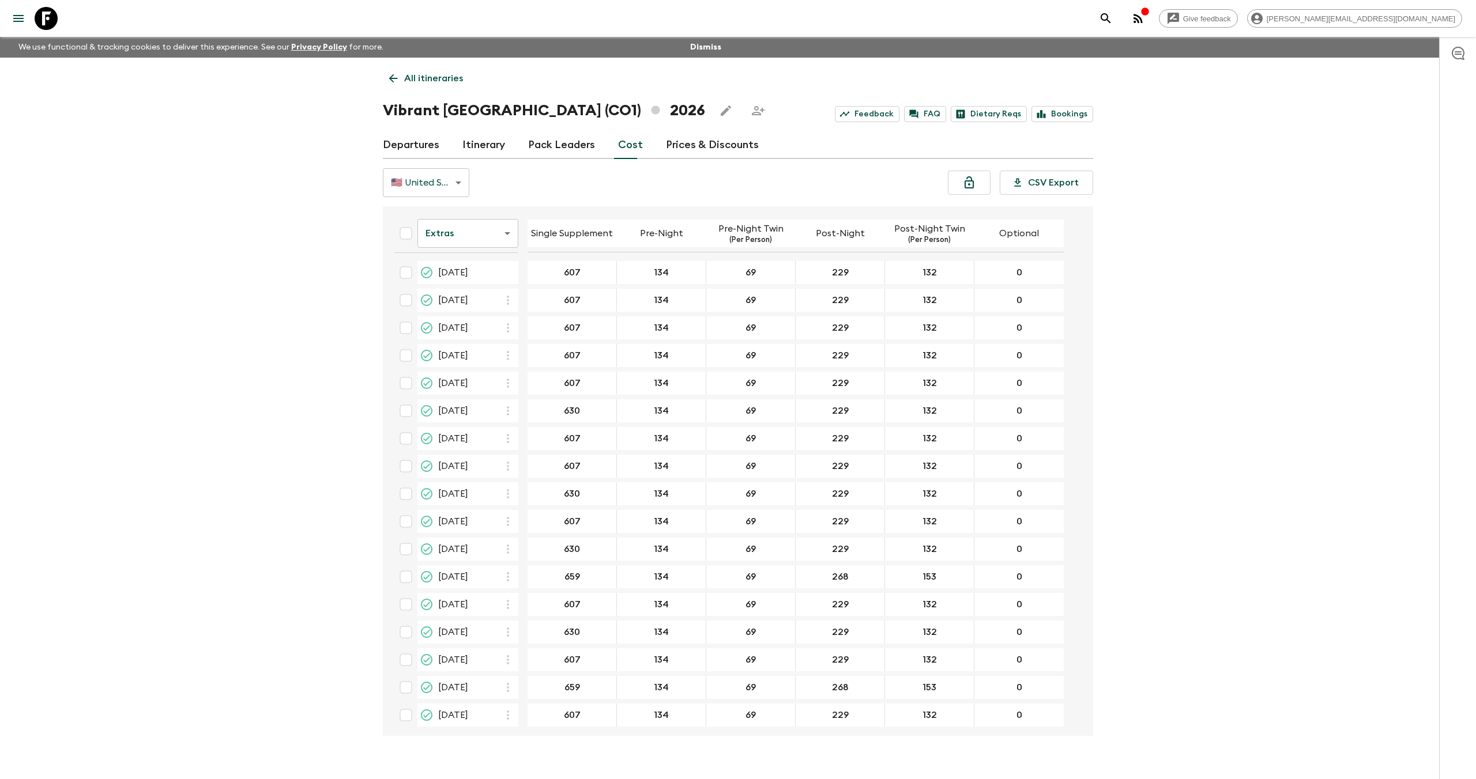
click at [466, 235] on body "Give feedback aida@flashpack.com We use functional & tracking cookies to delive…" at bounding box center [738, 400] width 1476 height 800
click at [460, 299] on li "Mandatory" at bounding box center [463, 298] width 101 height 18
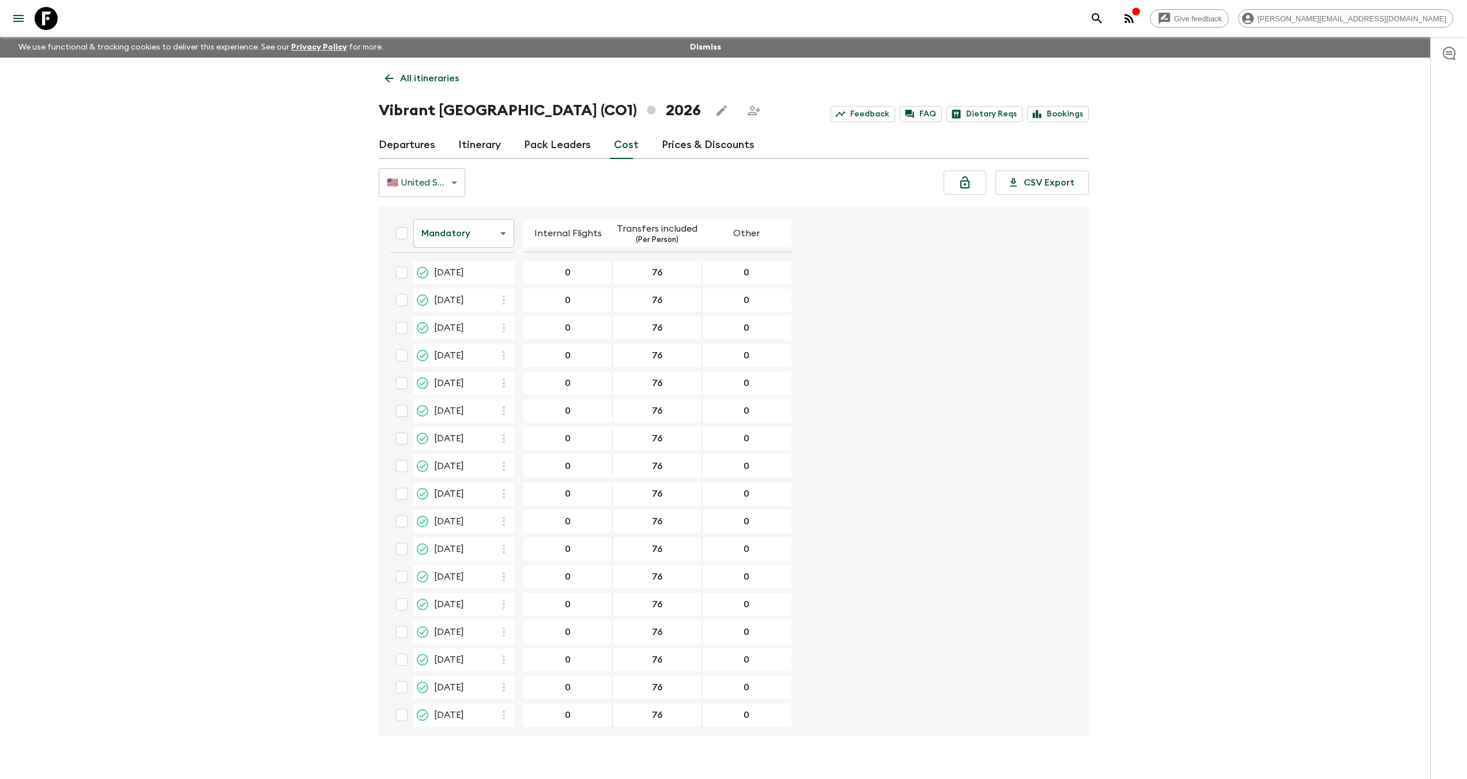
click at [458, 231] on body "Give feedback aida@flashpack.com We use functional & tracking cookies to delive…" at bounding box center [733, 400] width 1467 height 800
click at [457, 263] on li "Passengers" at bounding box center [463, 262] width 101 height 18
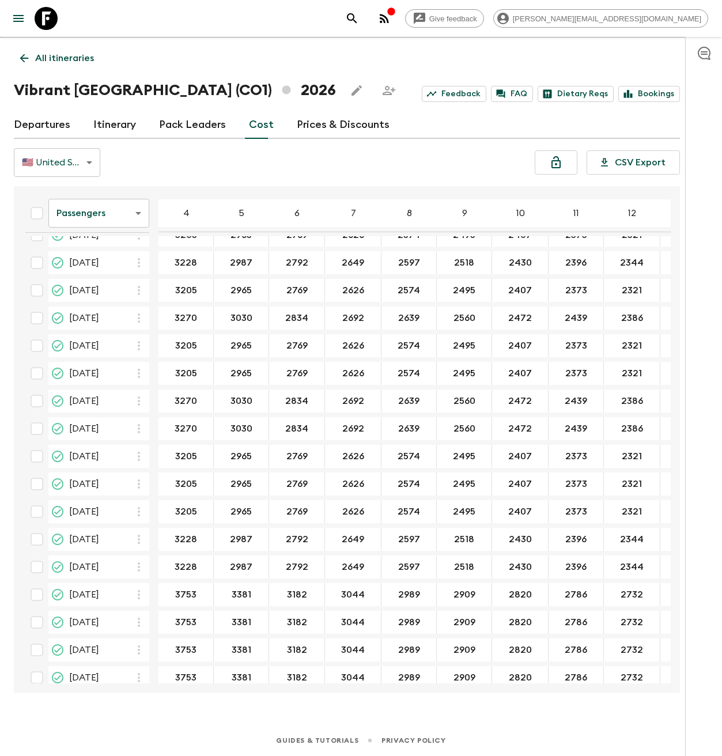
scroll to position [364, 0]
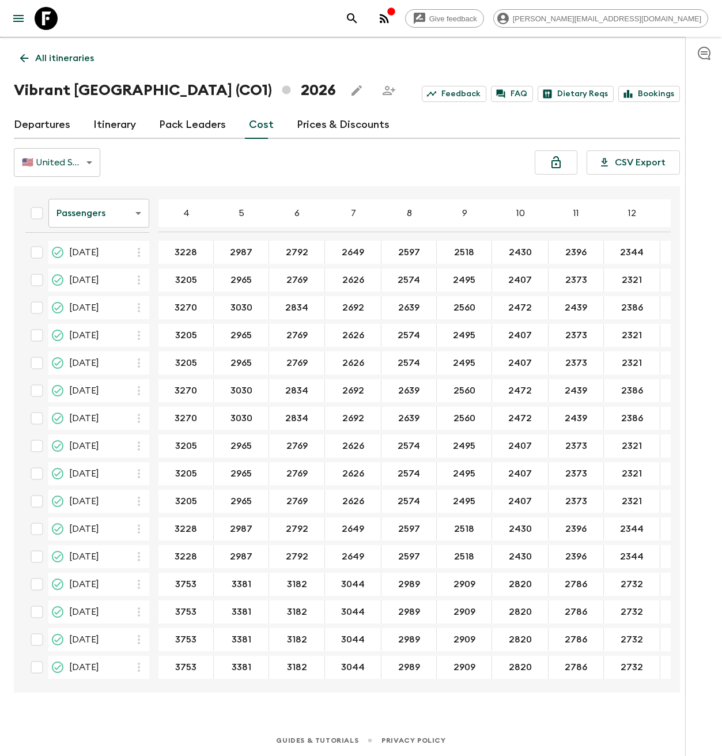
click at [52, 23] on icon at bounding box center [46, 18] width 23 height 23
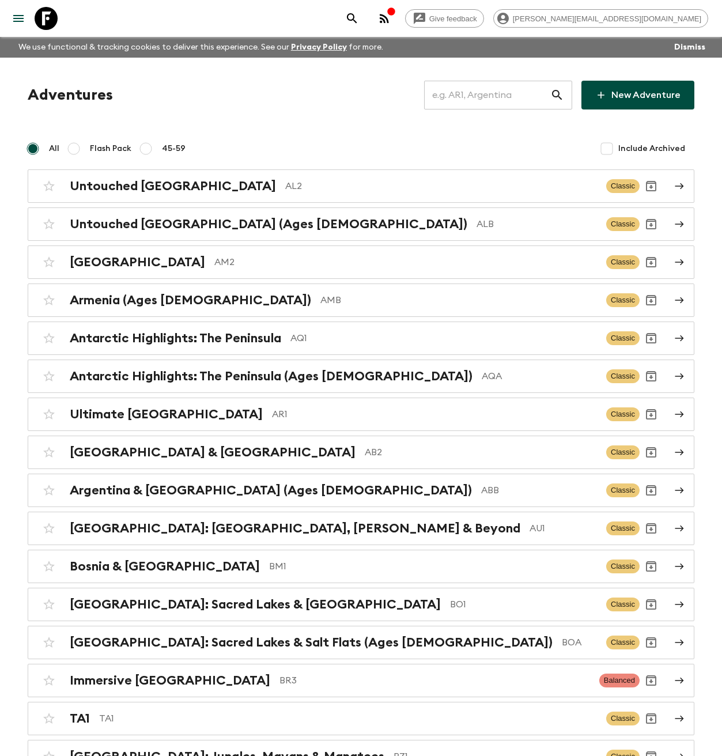
click at [517, 99] on input "text" at bounding box center [487, 95] width 126 height 32
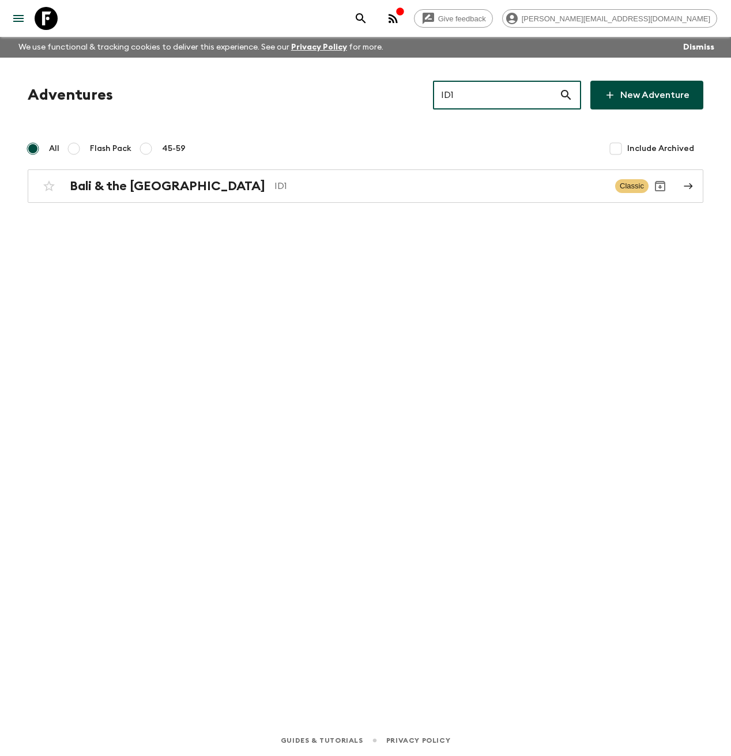
type input "ID1"
click at [330, 204] on div "Adventures ID1 ​ New Adventure All Flash Pack 45-59 Include Archived Bali & the…" at bounding box center [365, 375] width 731 height 635
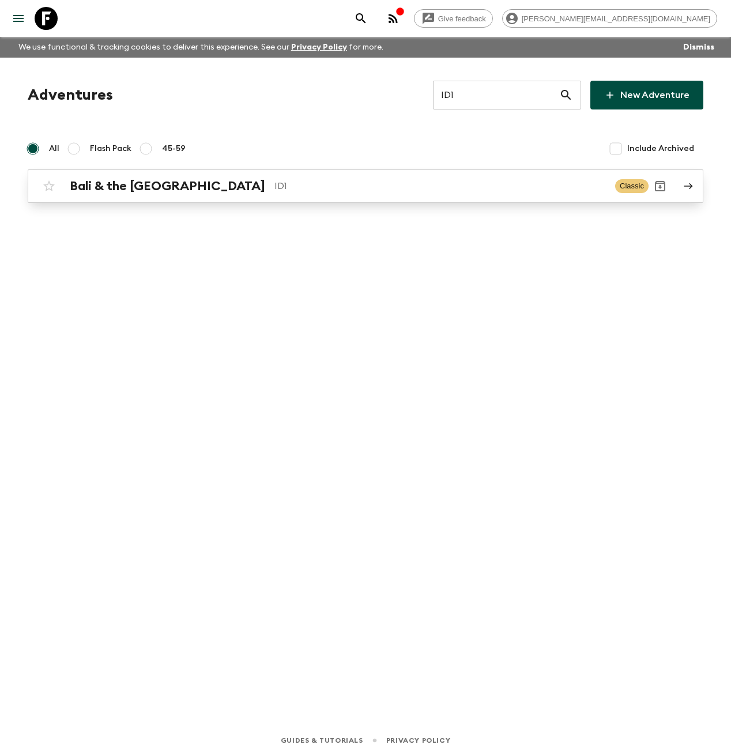
click at [318, 190] on p "ID1" at bounding box center [440, 186] width 332 height 14
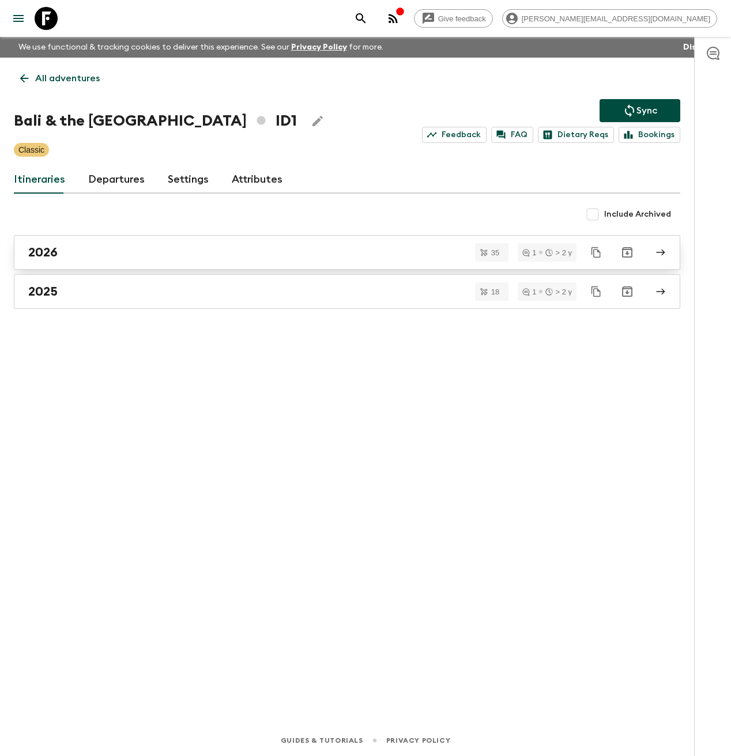
click at [79, 259] on div "2026" at bounding box center [336, 252] width 616 height 15
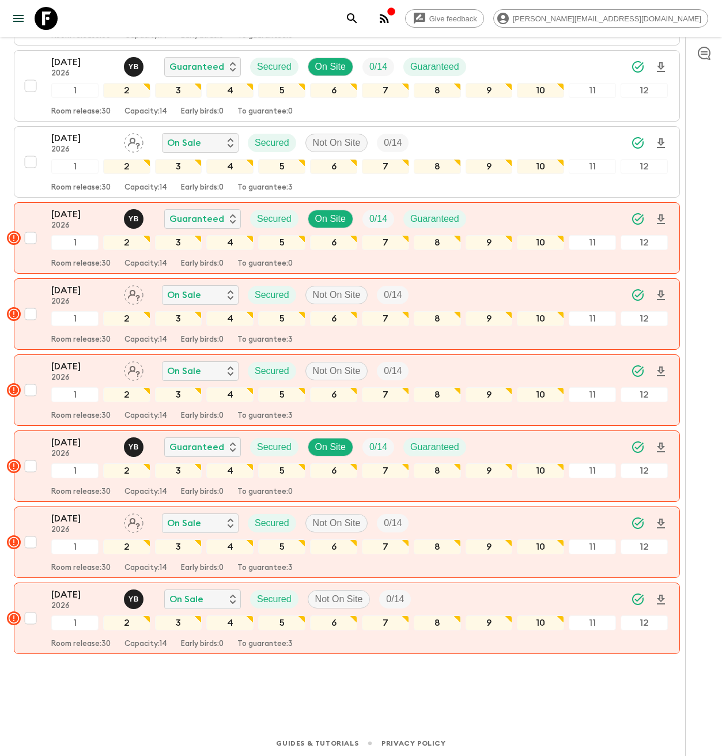
scroll to position [2253, 0]
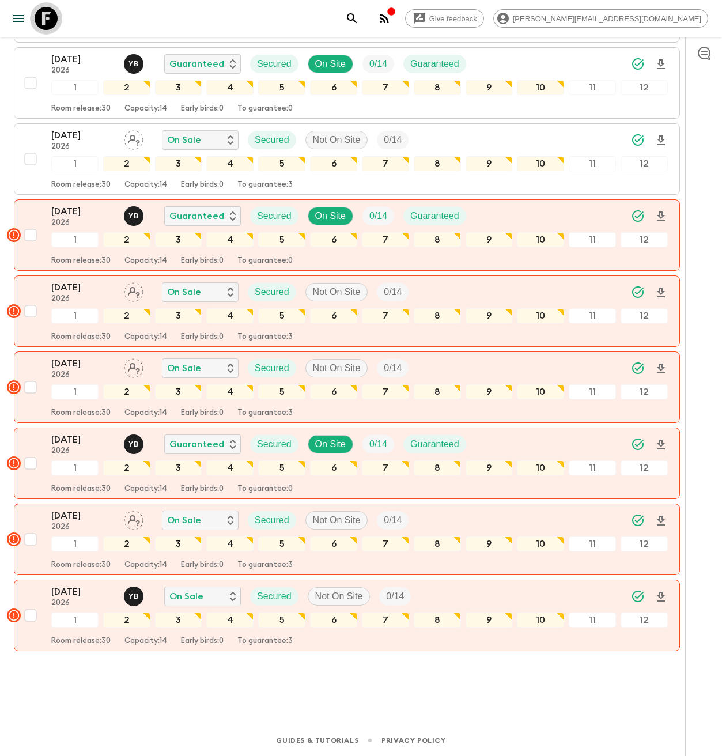
click at [47, 18] on icon at bounding box center [46, 18] width 23 height 23
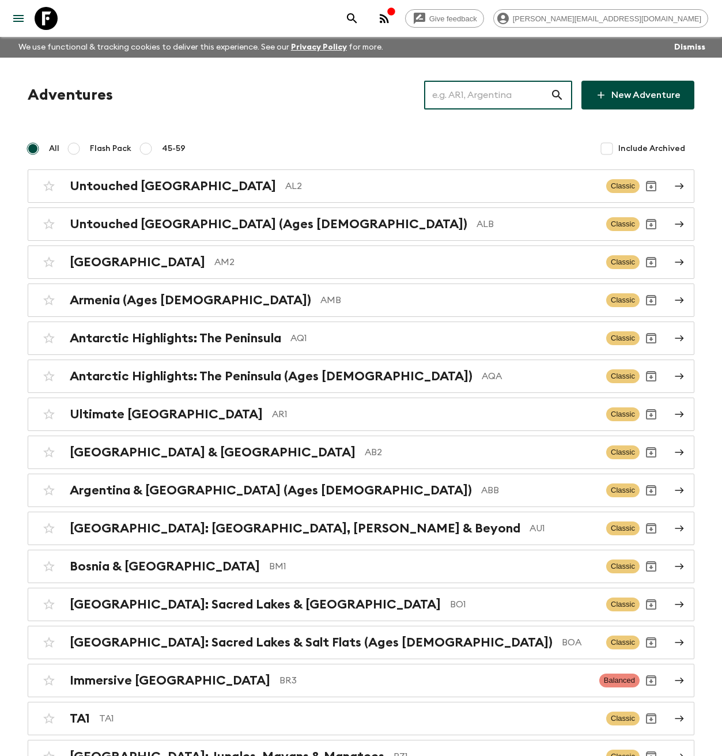
click at [504, 92] on input "text" at bounding box center [487, 95] width 126 height 32
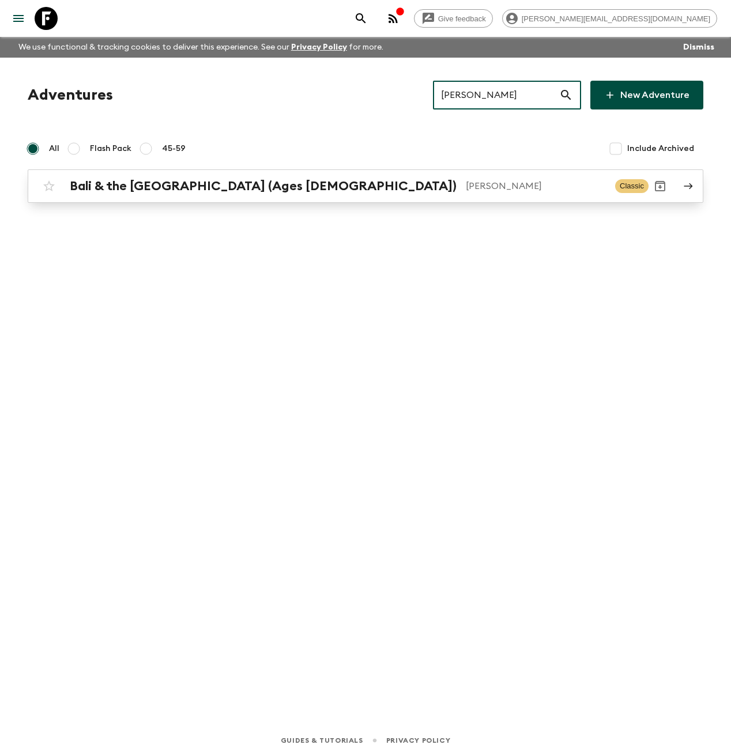
type input "[PERSON_NAME]"
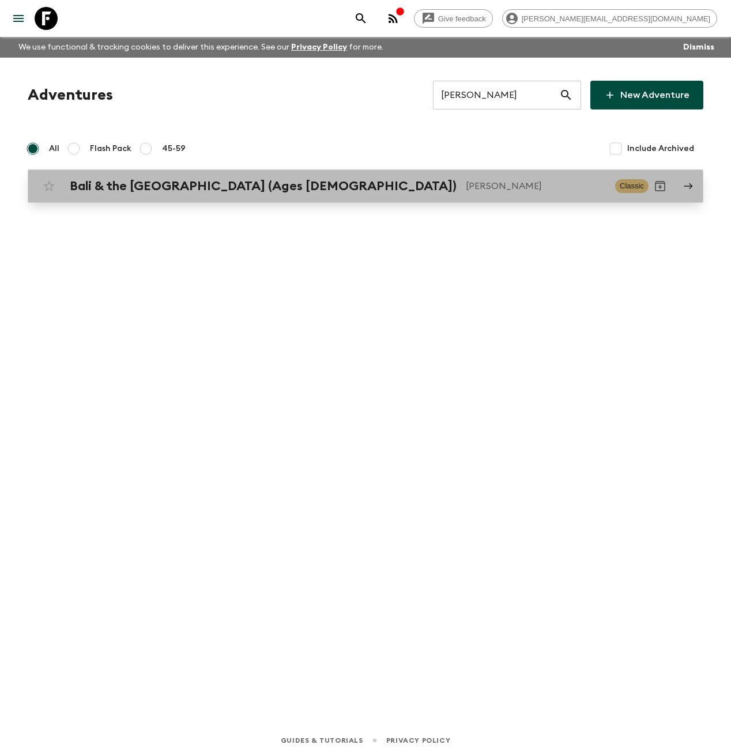
click at [358, 197] on div "Bali & the Gili Islands (Ages 45-59) IDA Classic" at bounding box center [342, 186] width 611 height 23
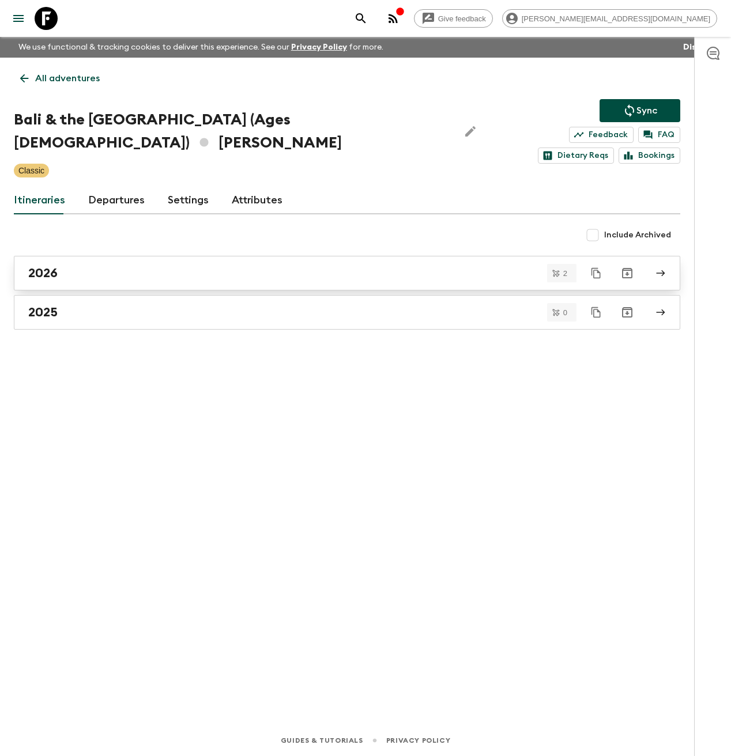
click at [52, 266] on h2 "2026" at bounding box center [42, 273] width 29 height 15
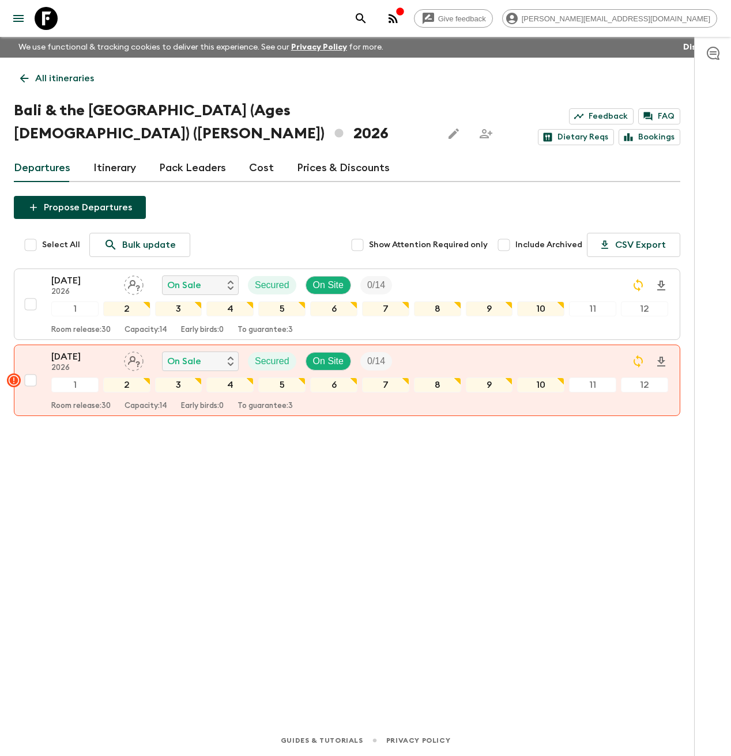
click at [56, 20] on icon at bounding box center [46, 18] width 23 height 23
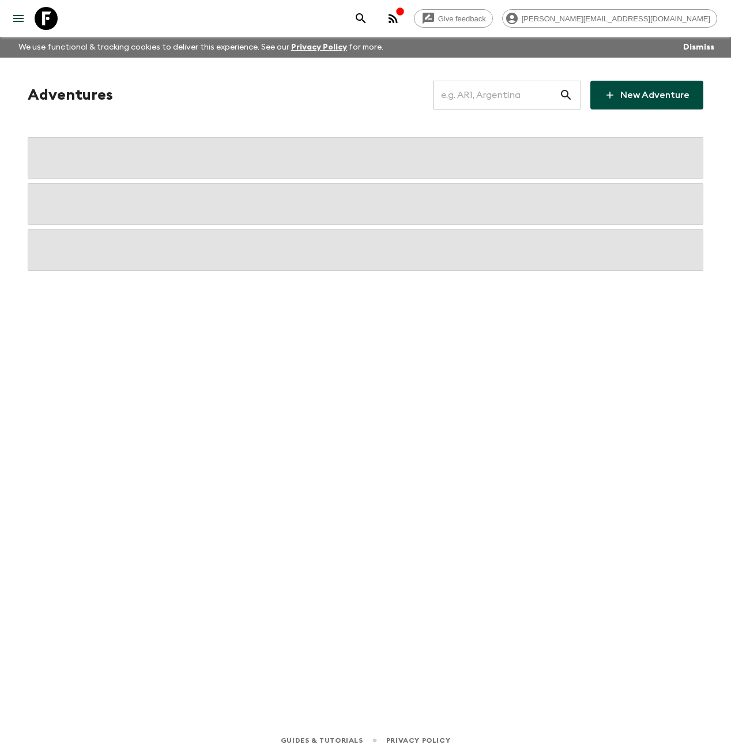
click at [529, 92] on input "text" at bounding box center [496, 95] width 126 height 32
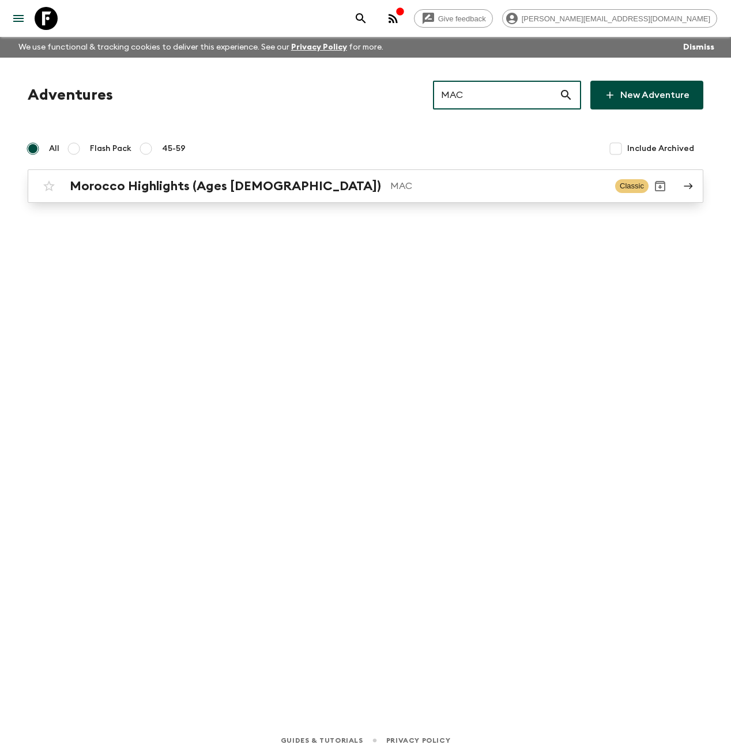
type input "MAC"
click at [390, 189] on p "MAC" at bounding box center [498, 186] width 216 height 14
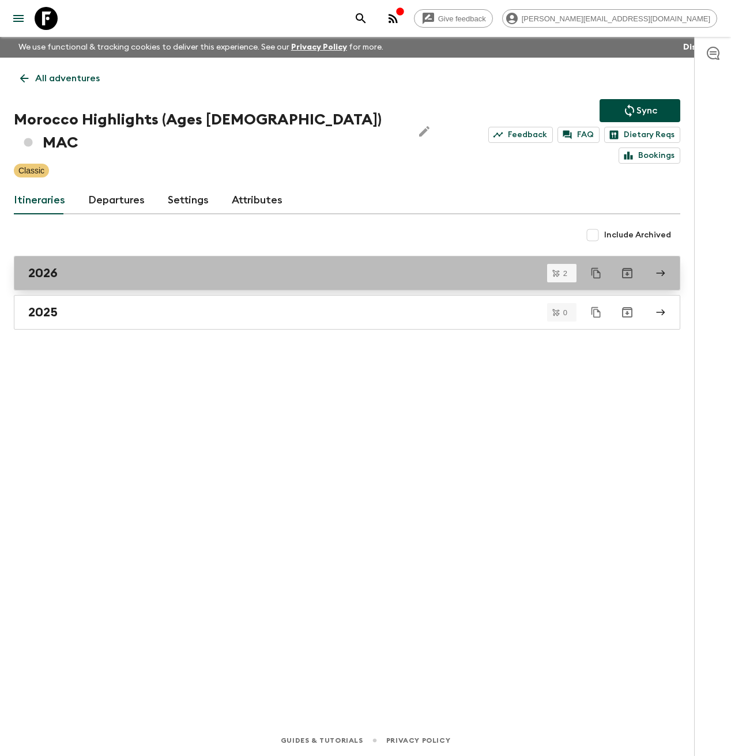
click at [259, 266] on div "2026" at bounding box center [336, 273] width 616 height 15
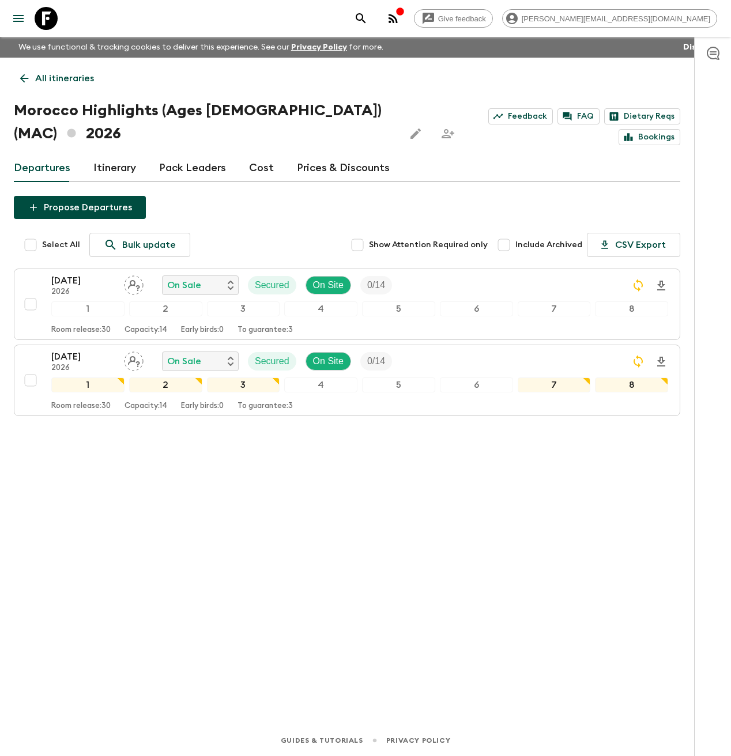
click at [117, 167] on link "Itinerary" at bounding box center [114, 169] width 43 height 28
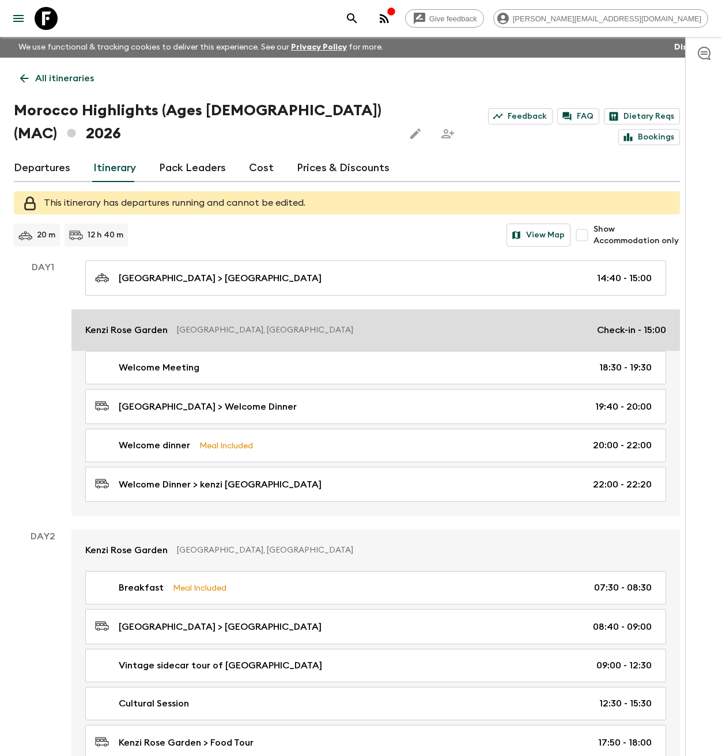
click at [230, 333] on p "Marrakesh, Morocco" at bounding box center [382, 331] width 411 height 12
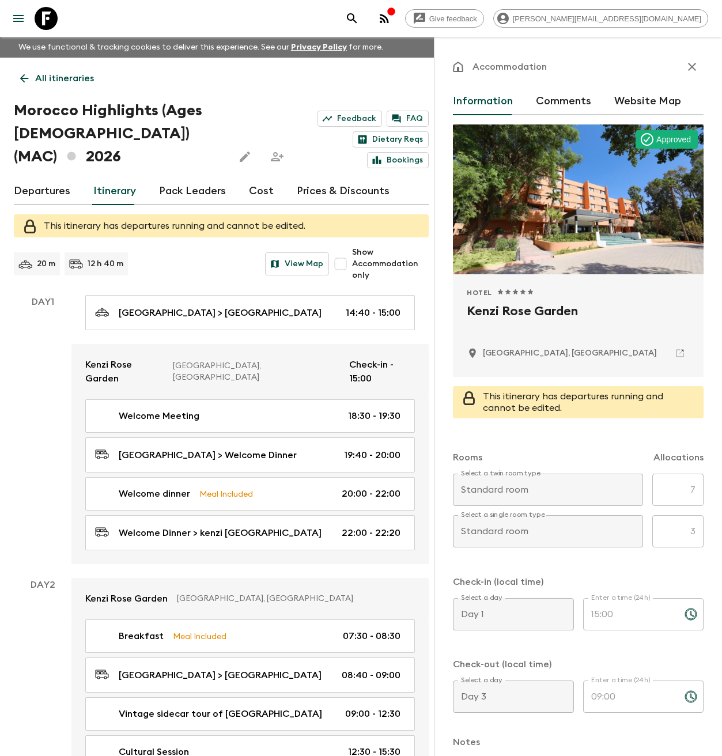
drag, startPoint x: 52, startPoint y: 25, endPoint x: 134, endPoint y: 58, distance: 89.0
click at [52, 25] on icon at bounding box center [46, 18] width 23 height 23
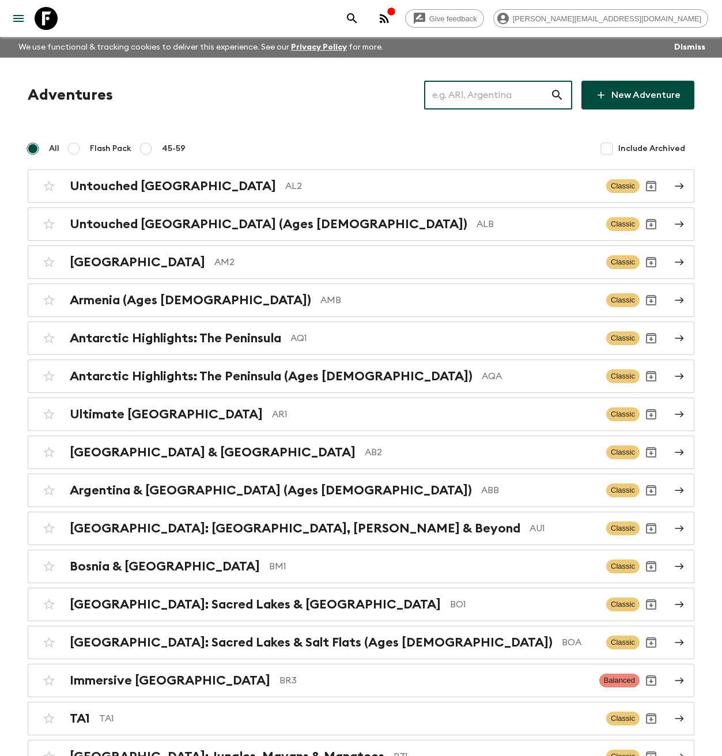
click at [521, 99] on input "text" at bounding box center [487, 95] width 126 height 32
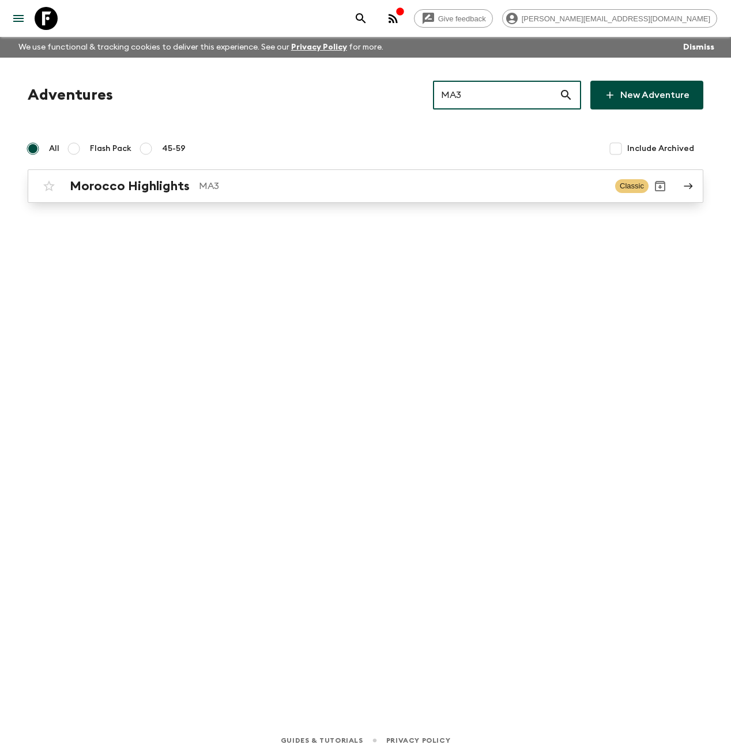
type input "MA3"
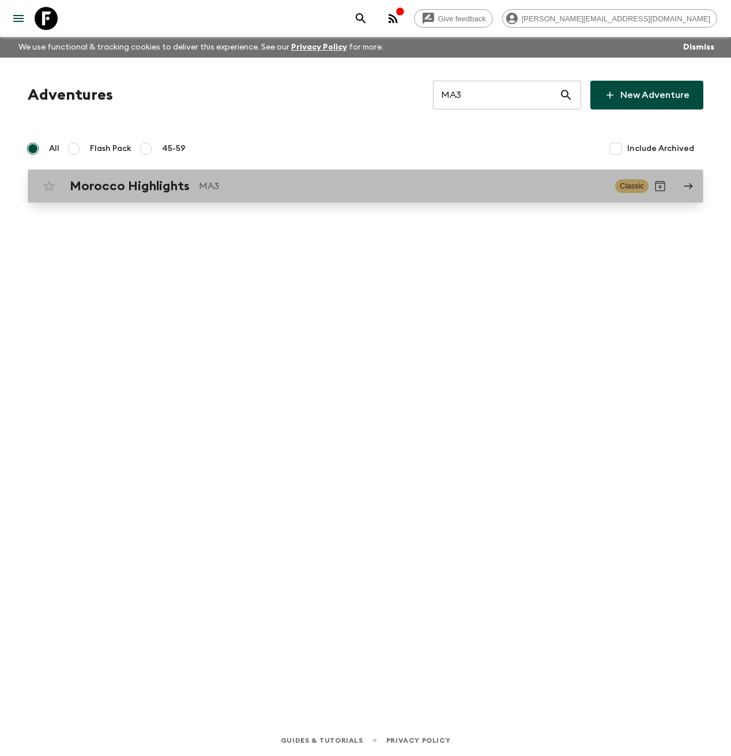
click at [141, 190] on h2 "Morocco Highlights" at bounding box center [130, 186] width 120 height 15
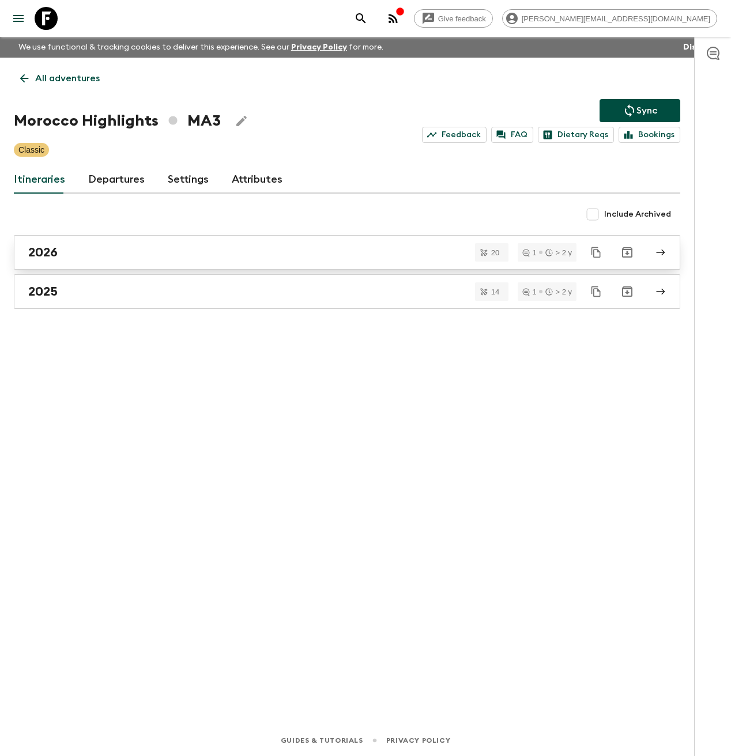
click at [169, 247] on div "2026" at bounding box center [336, 252] width 616 height 15
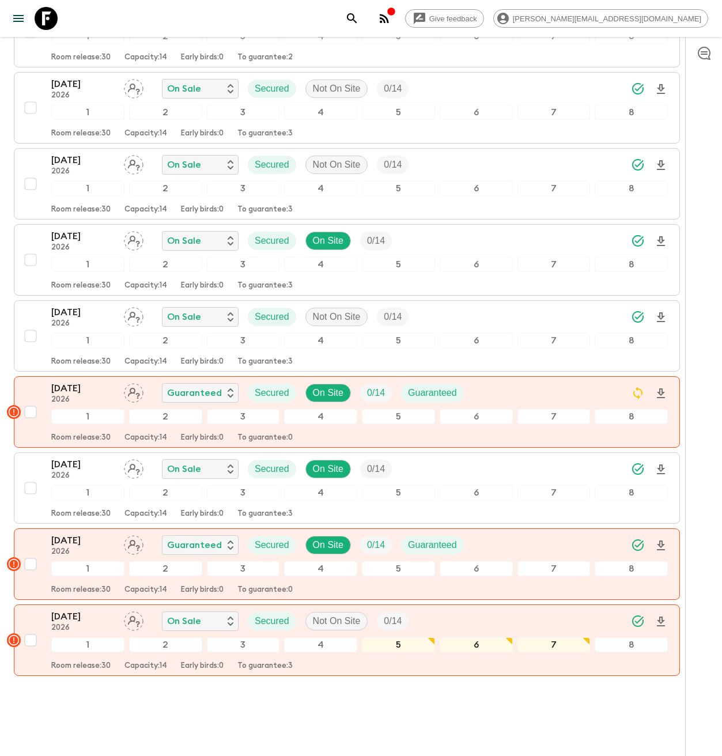
scroll to position [1112, 0]
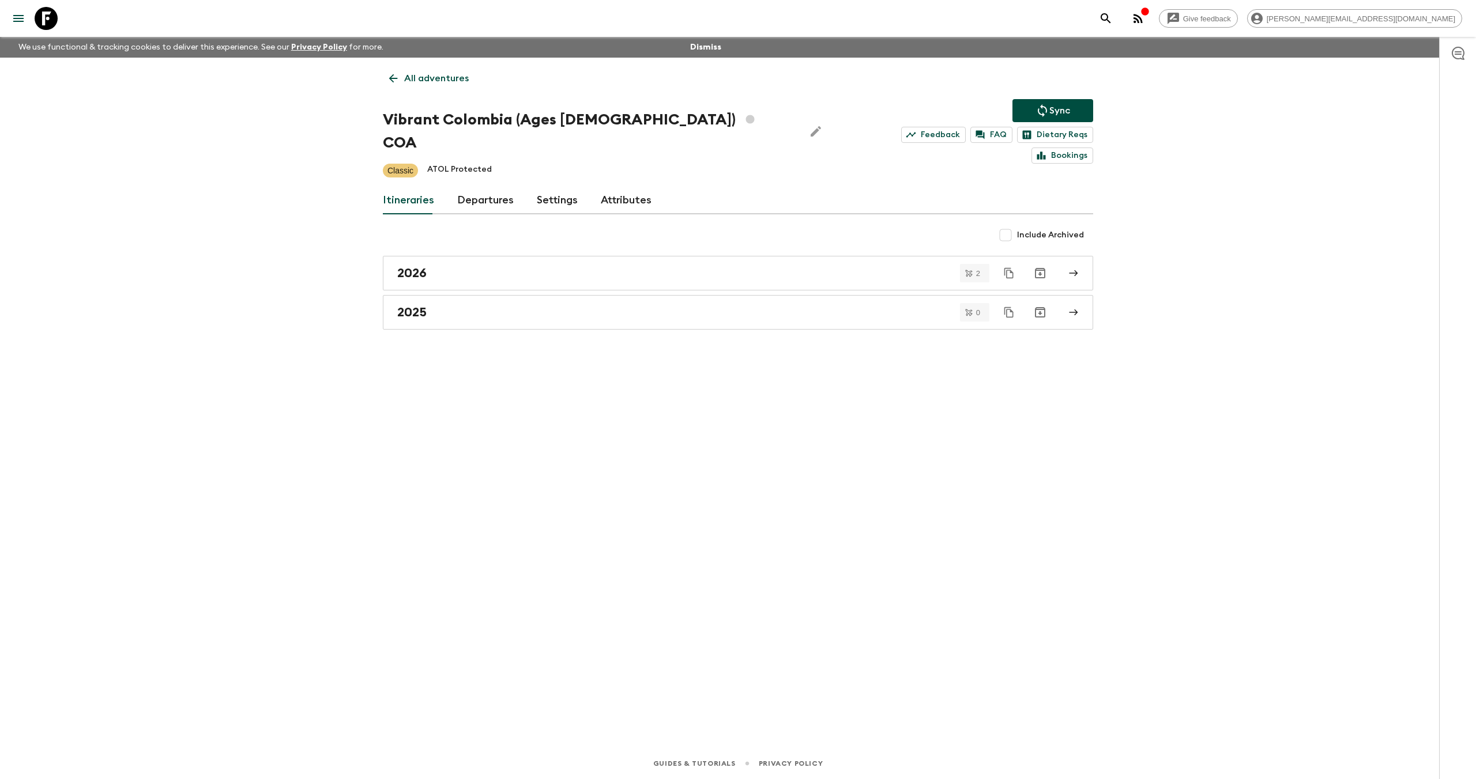
click at [43, 21] on icon at bounding box center [46, 18] width 23 height 23
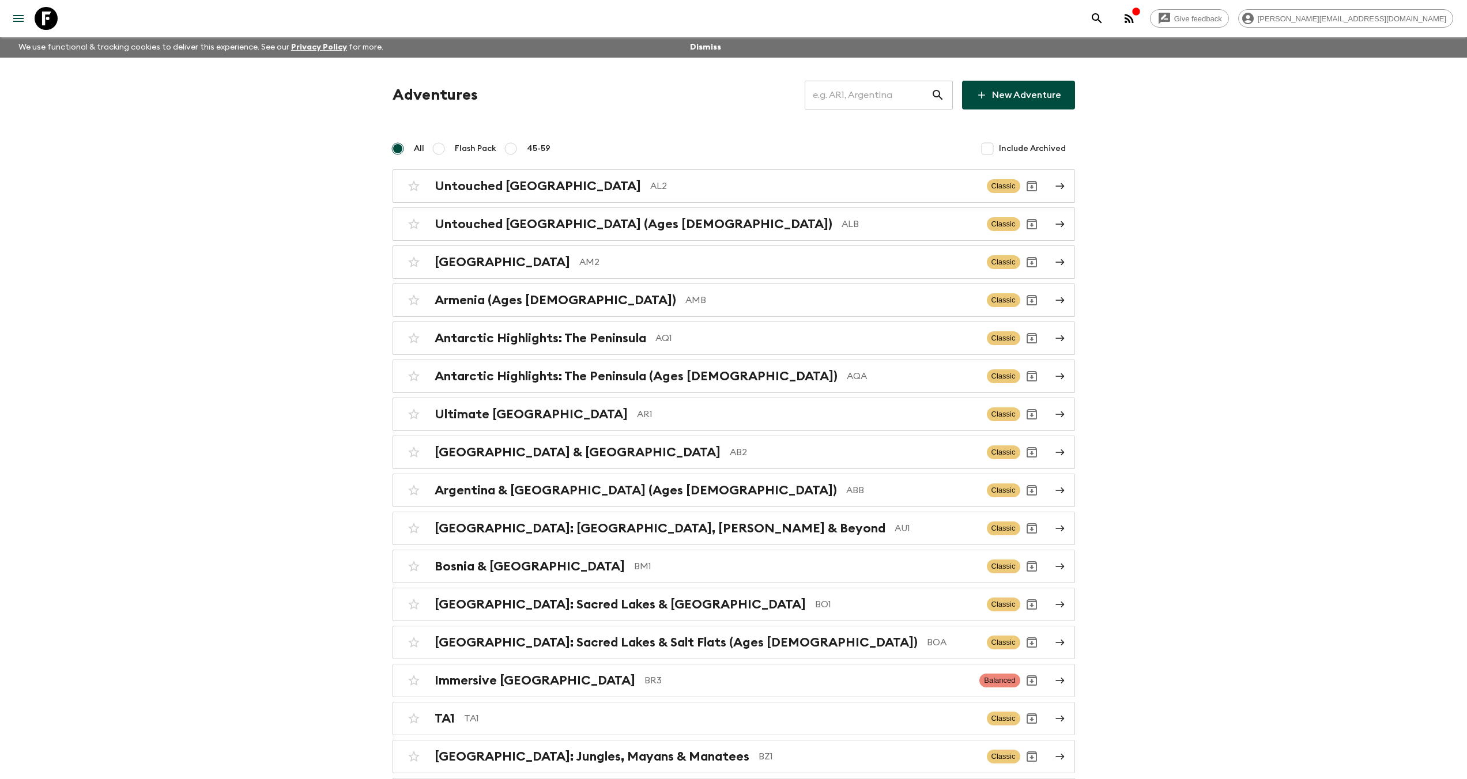
click at [846, 96] on input "text" at bounding box center [868, 95] width 126 height 32
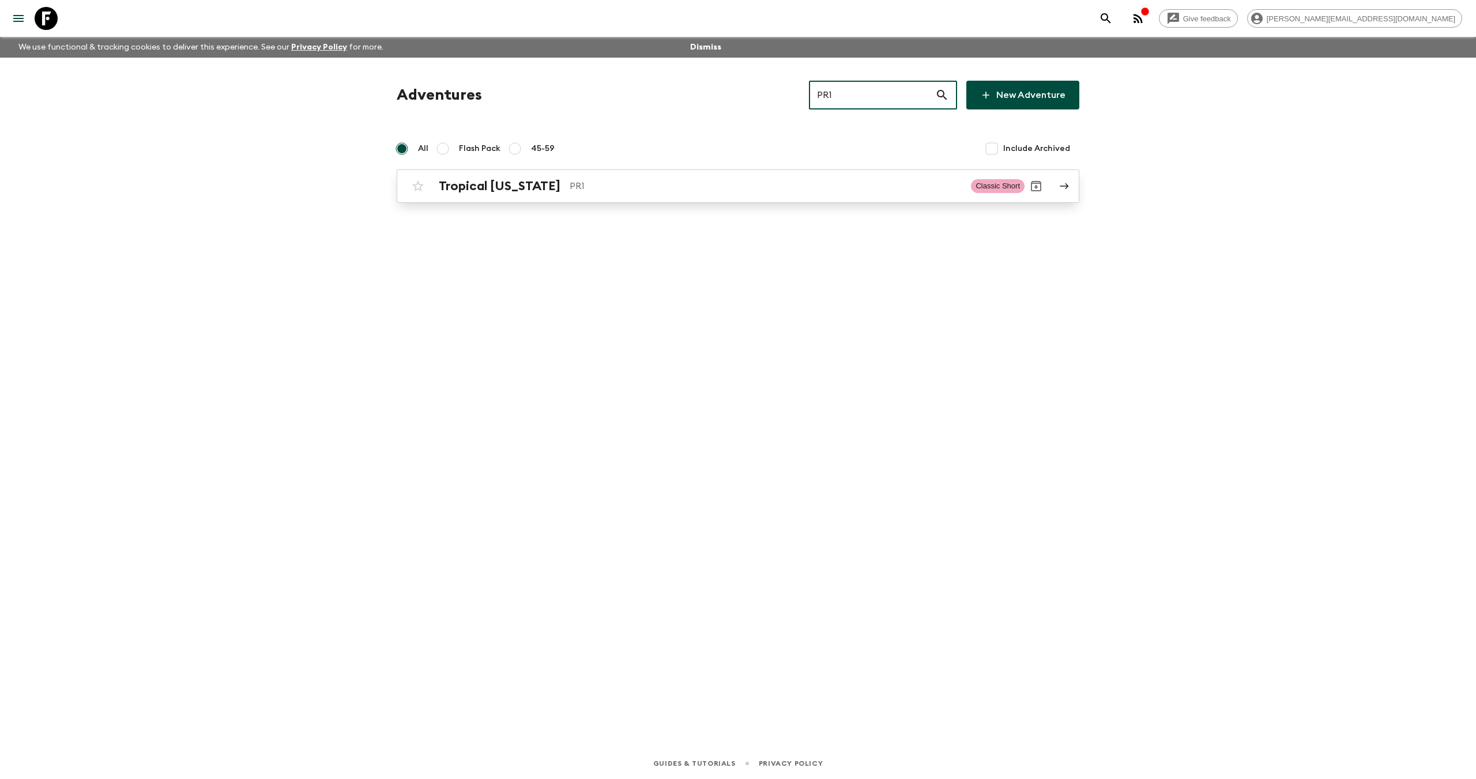
type input "PR1"
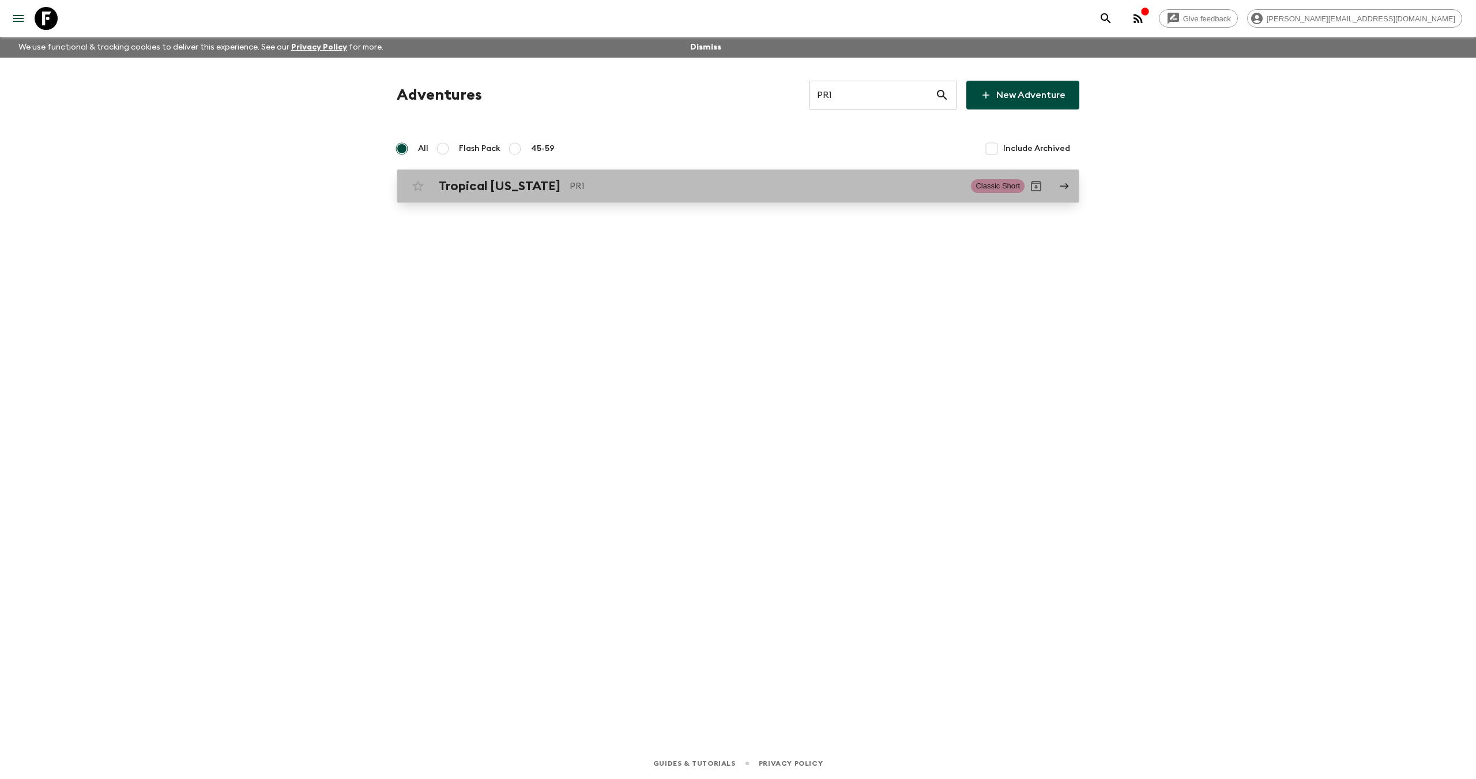
click at [540, 181] on h2 "Tropical [US_STATE]" at bounding box center [500, 186] width 122 height 15
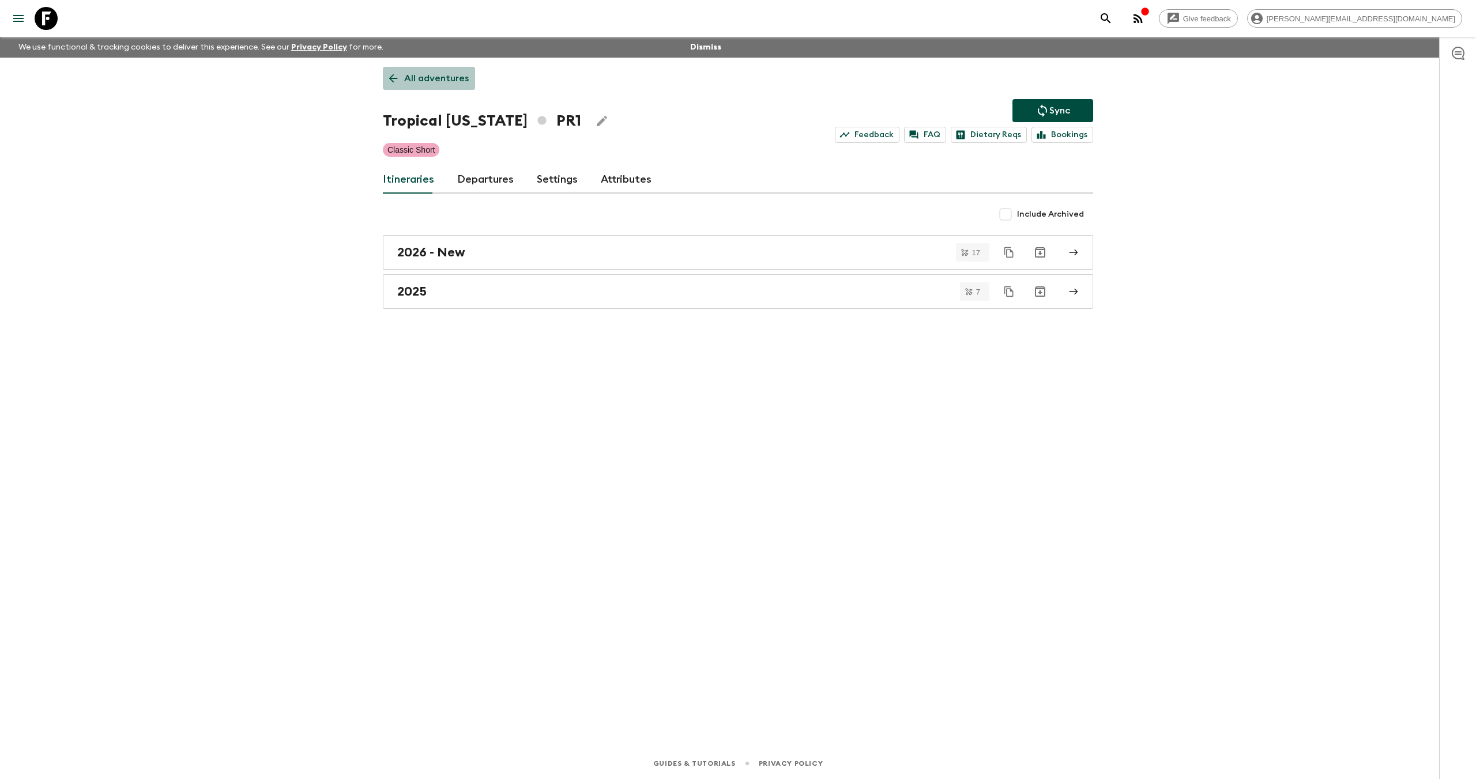
click at [436, 84] on p "All adventures" at bounding box center [436, 78] width 65 height 14
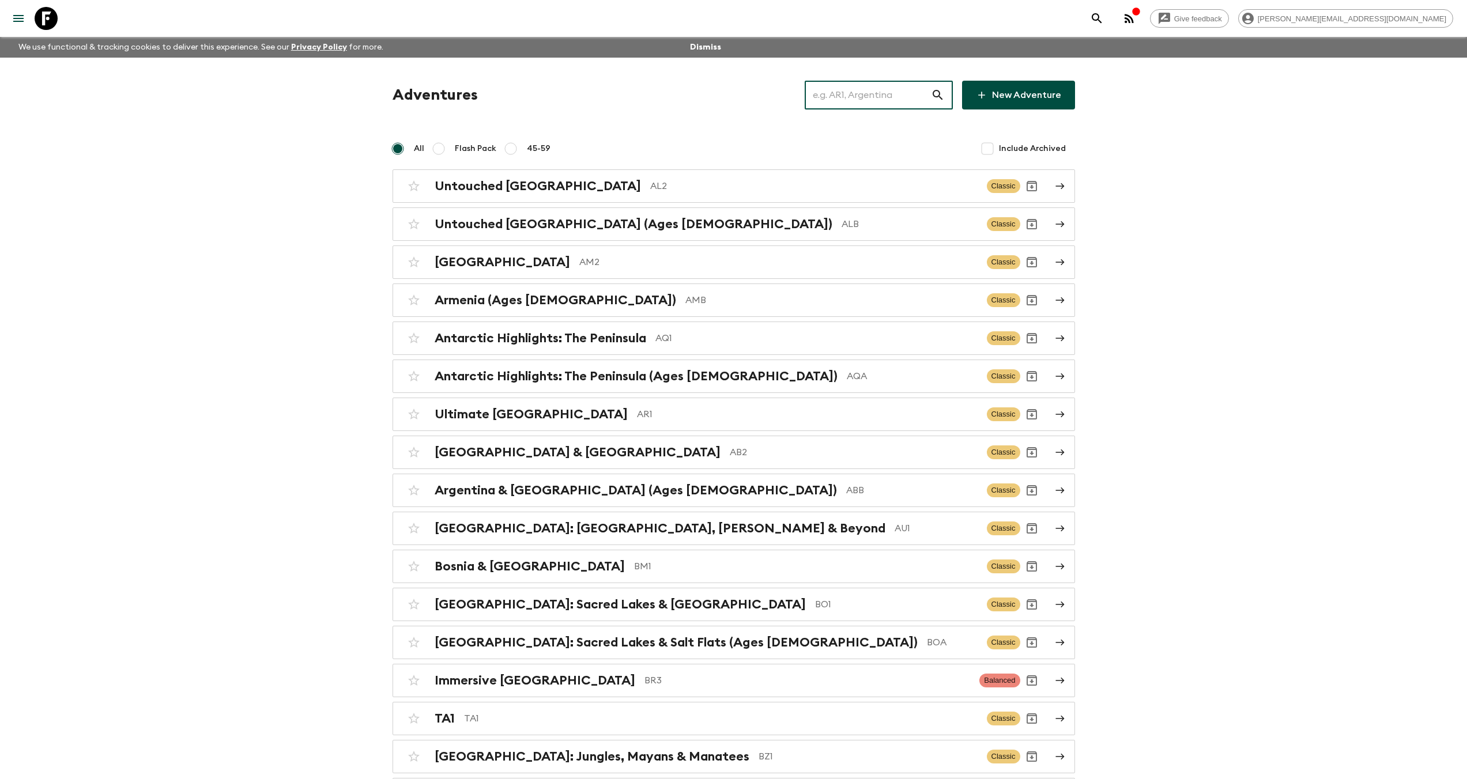
click at [868, 96] on input "text" at bounding box center [868, 95] width 126 height 32
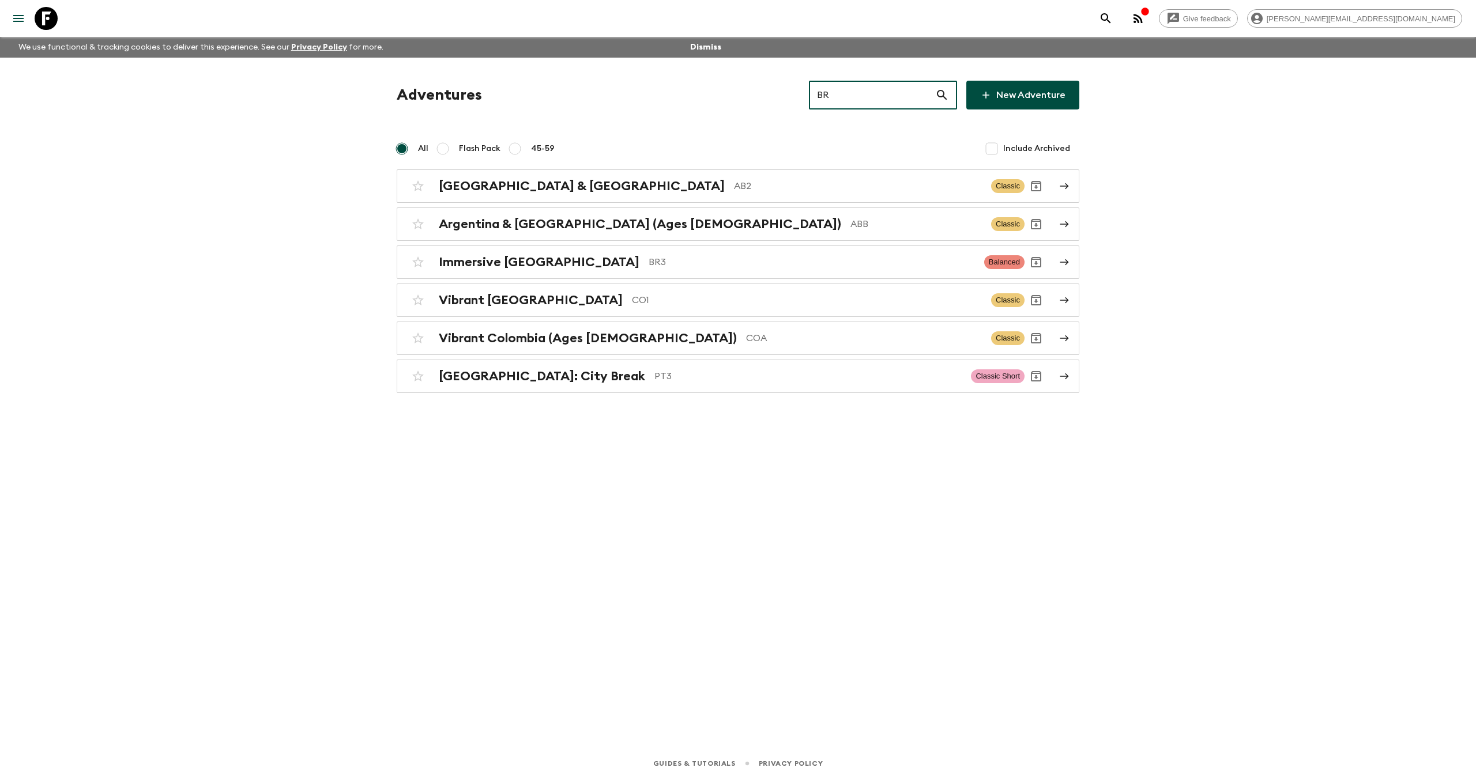
type input "B"
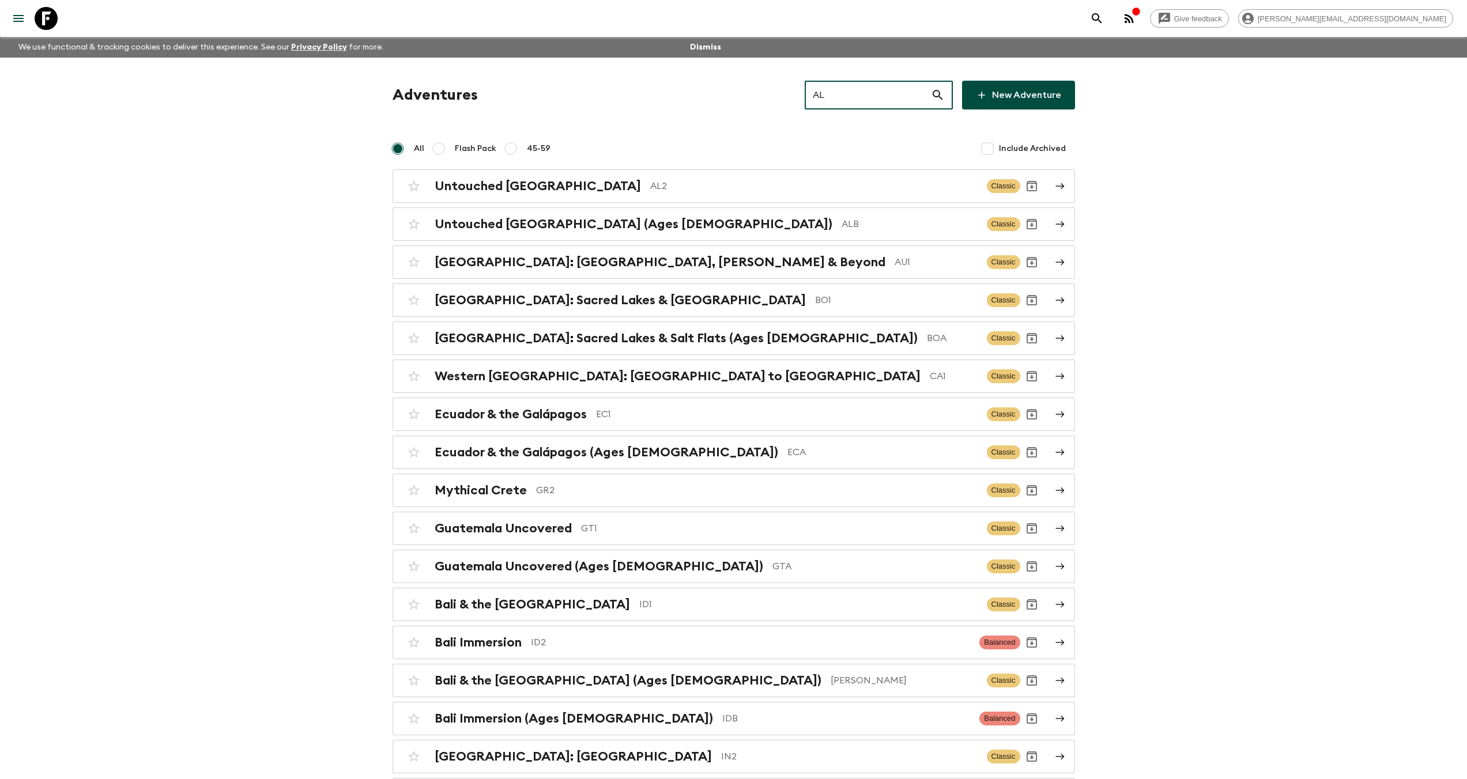
type input "AL"
